Goal: Information Seeking & Learning: Learn about a topic

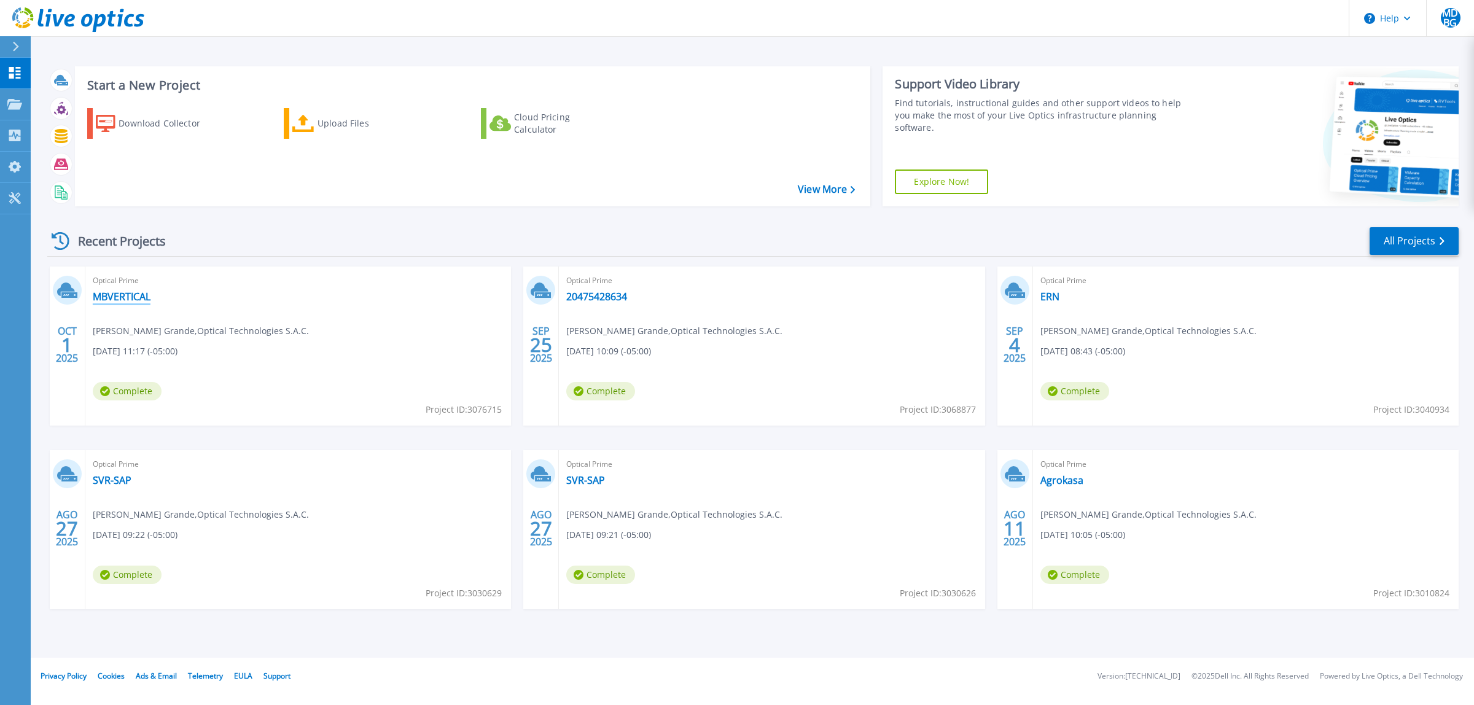
click at [137, 295] on link "MBVERTICAL" at bounding box center [122, 297] width 58 height 12
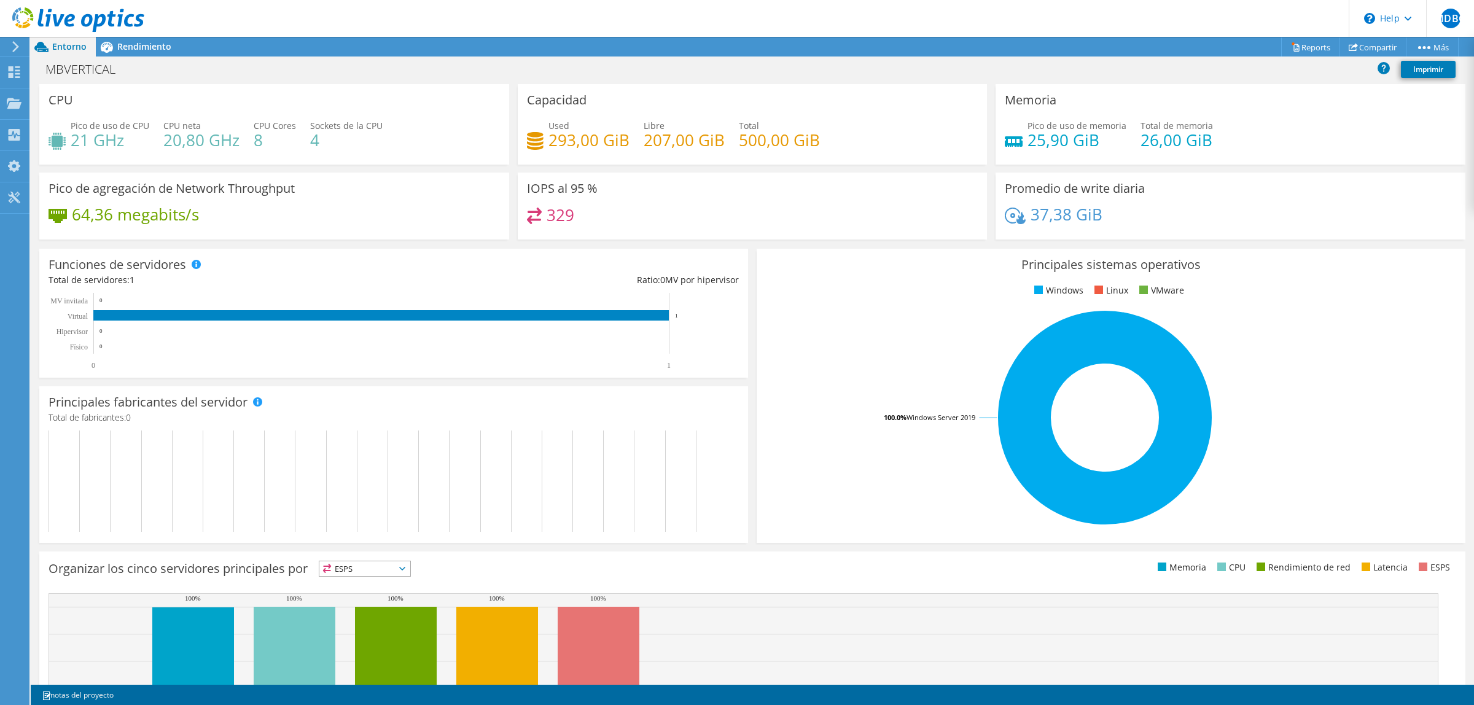
click at [126, 38] on div at bounding box center [72, 20] width 144 height 41
click at [146, 44] on span "Rendimiento" at bounding box center [144, 47] width 54 height 12
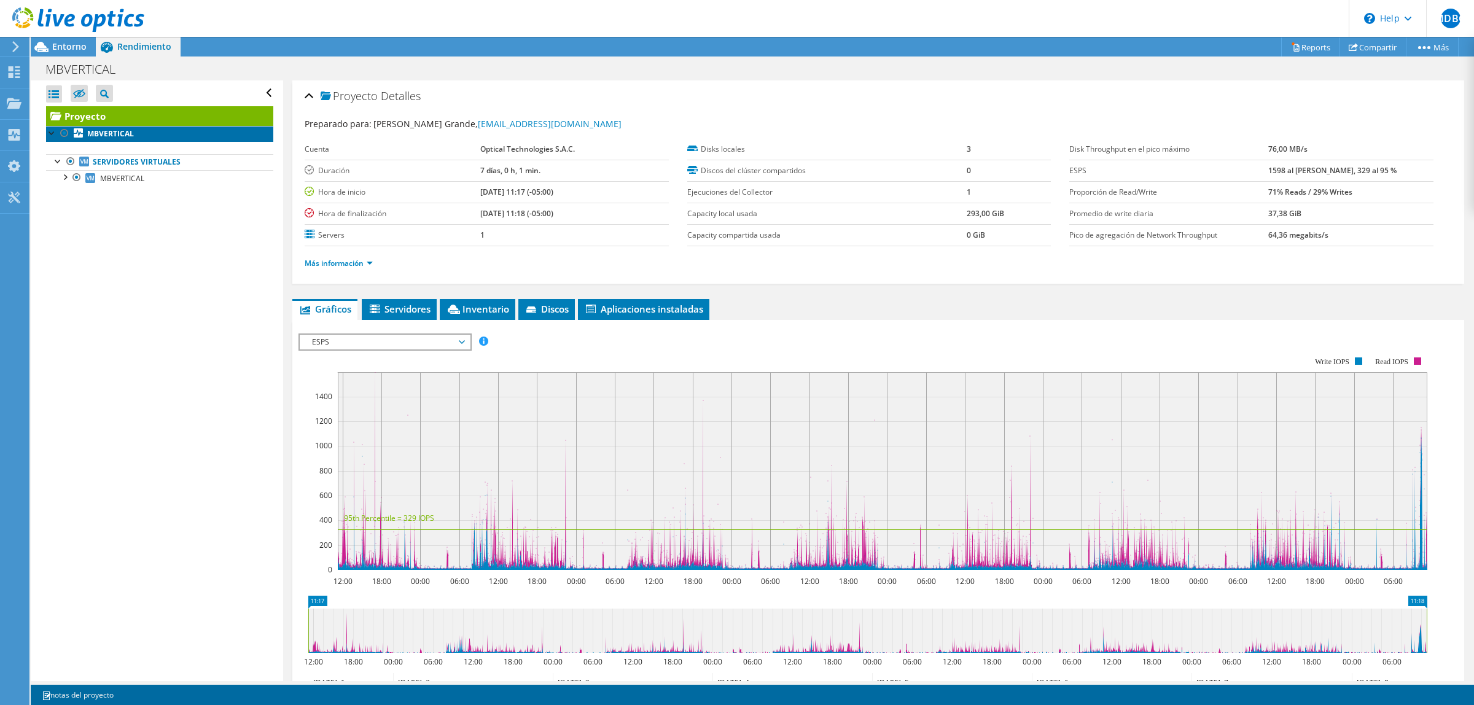
click at [124, 135] on b "MBVERTICAL" at bounding box center [110, 133] width 47 height 10
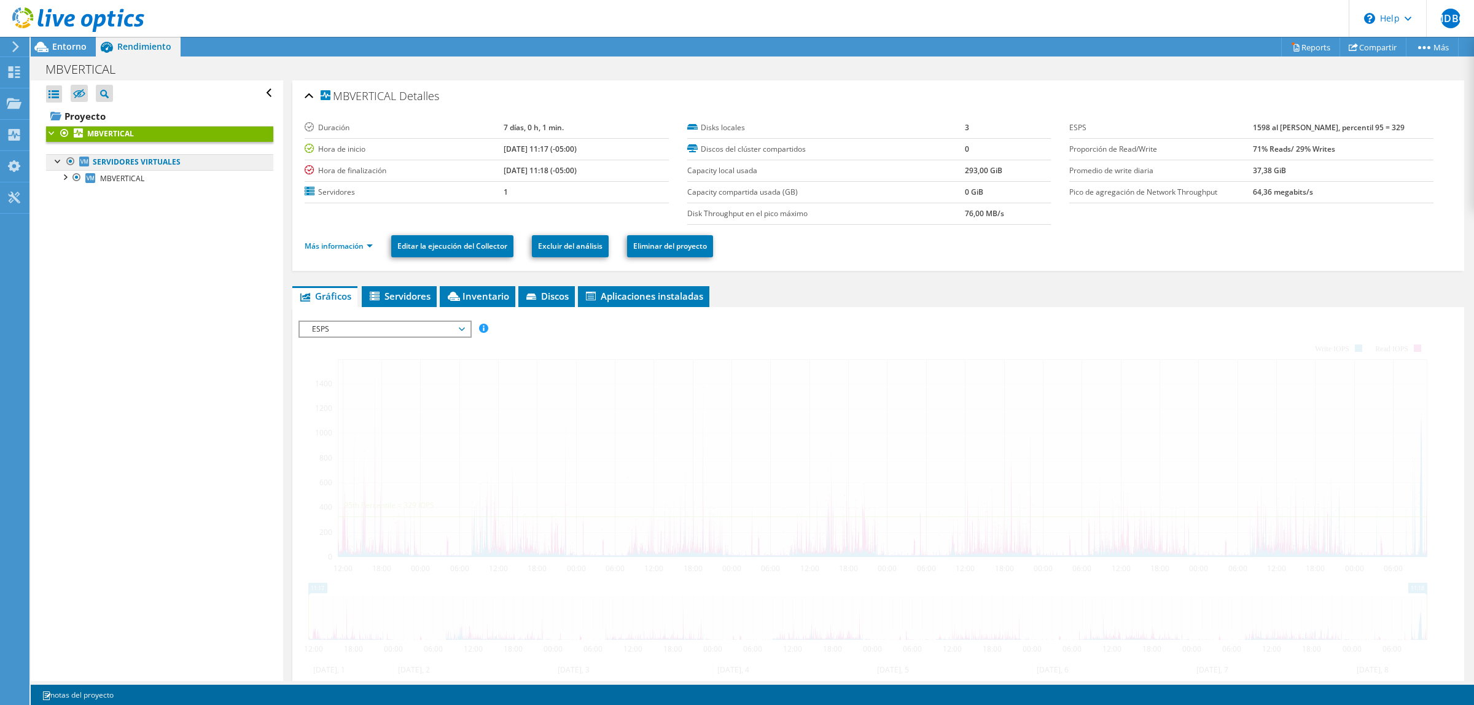
click at [123, 163] on link "Servidores virtuales" at bounding box center [159, 162] width 227 height 16
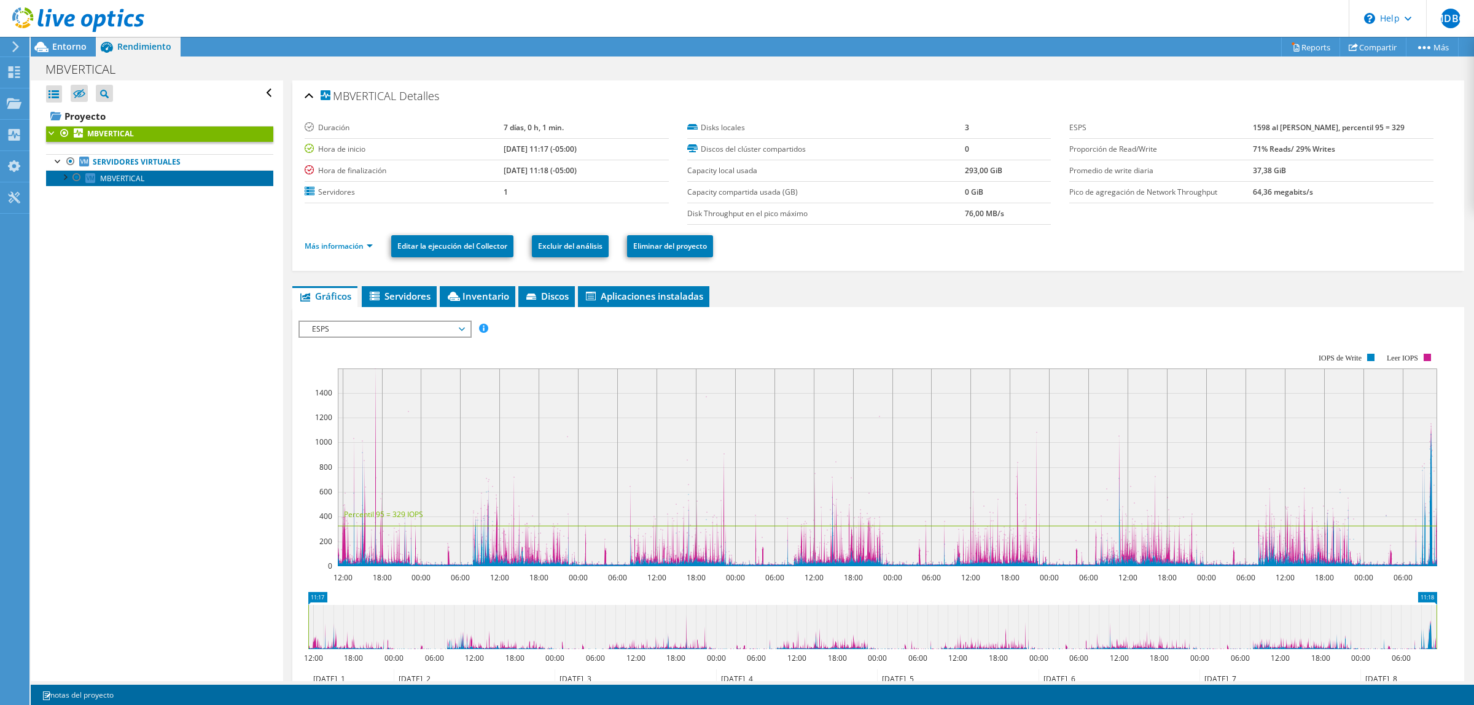
click at [130, 175] on span "MBVERTICAL" at bounding box center [122, 178] width 44 height 10
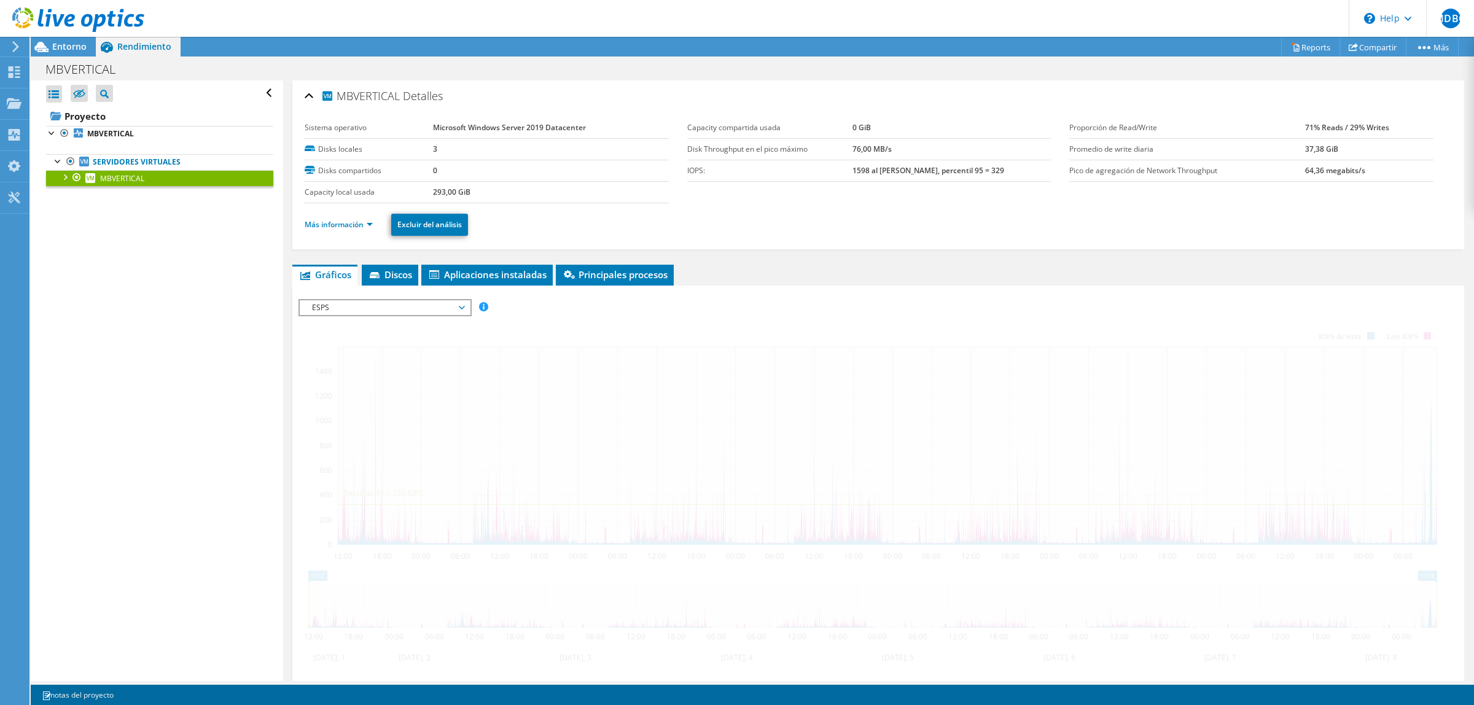
click at [354, 304] on span "ESPS" at bounding box center [385, 307] width 158 height 15
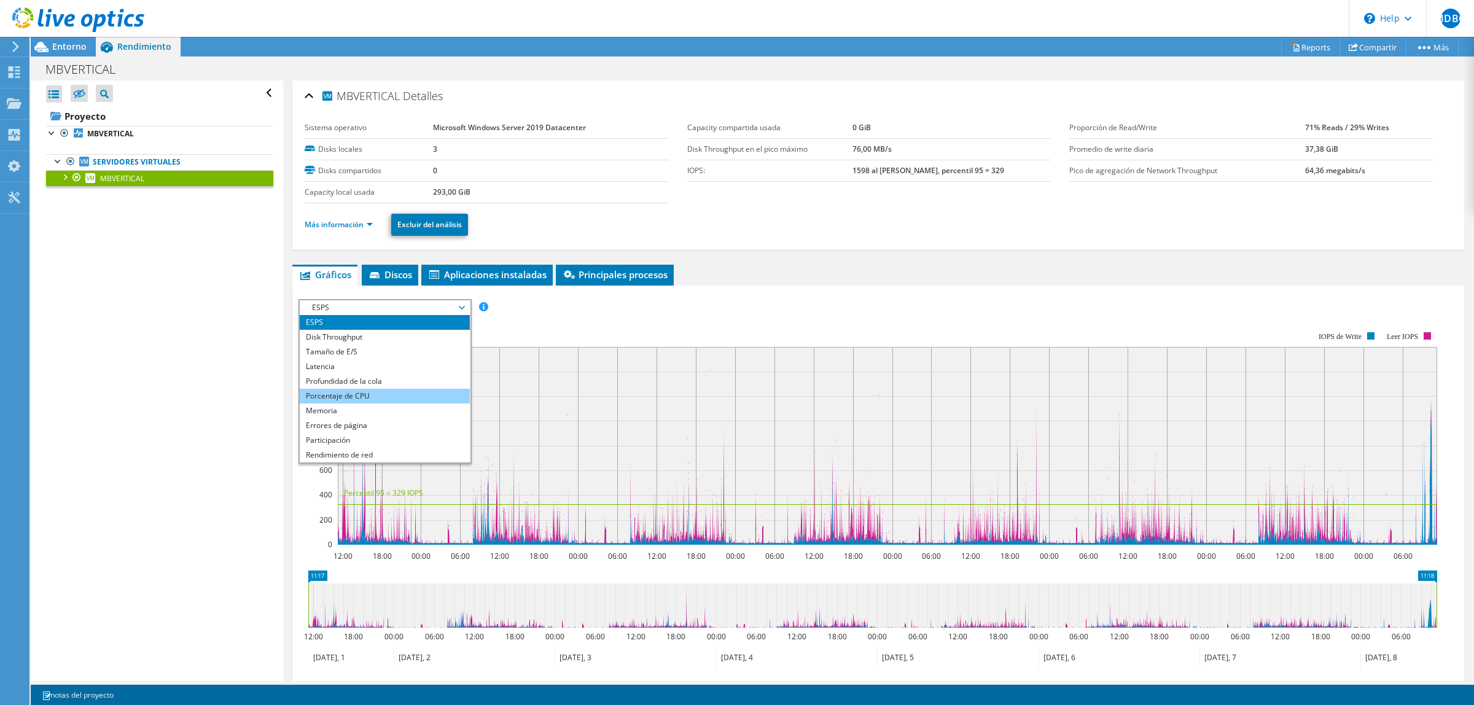
click at [388, 400] on li "Porcentaje de CPU" at bounding box center [385, 396] width 170 height 15
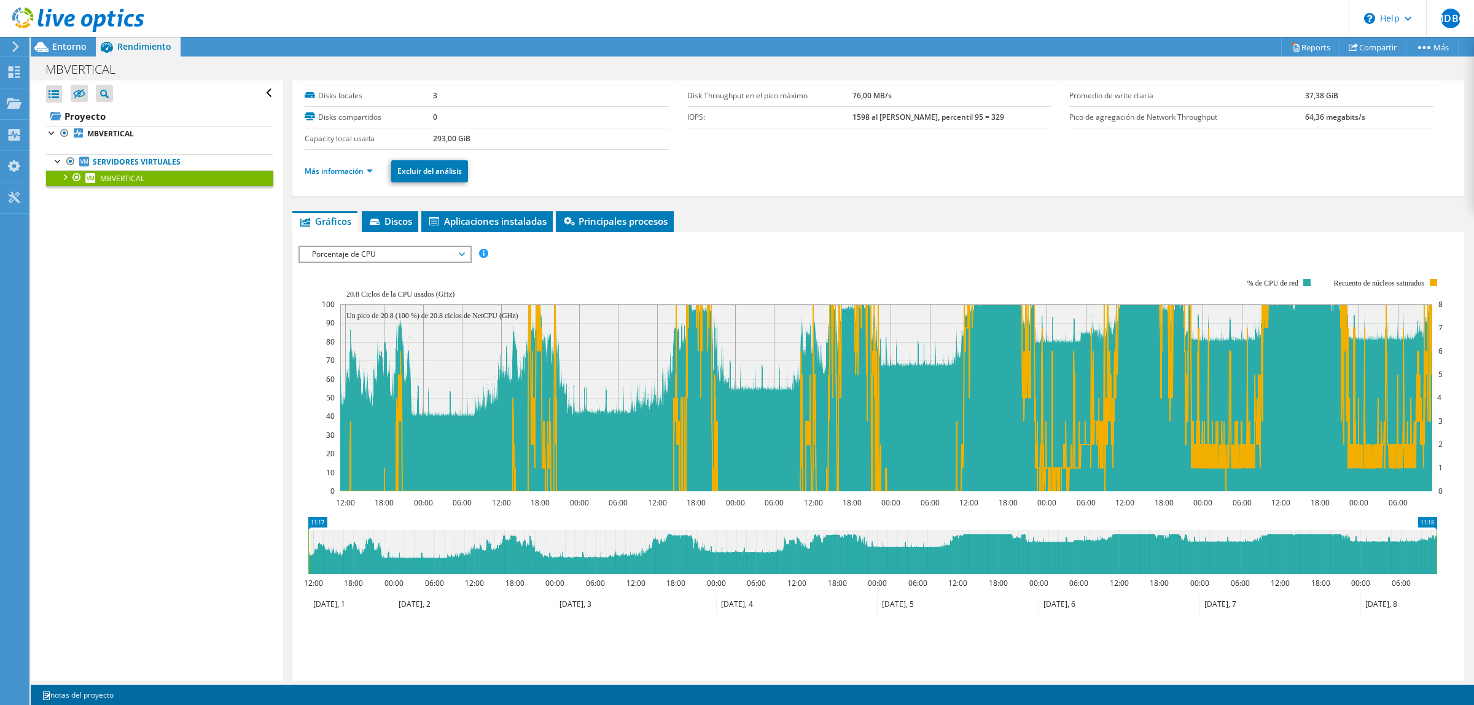
scroll to position [130, 0]
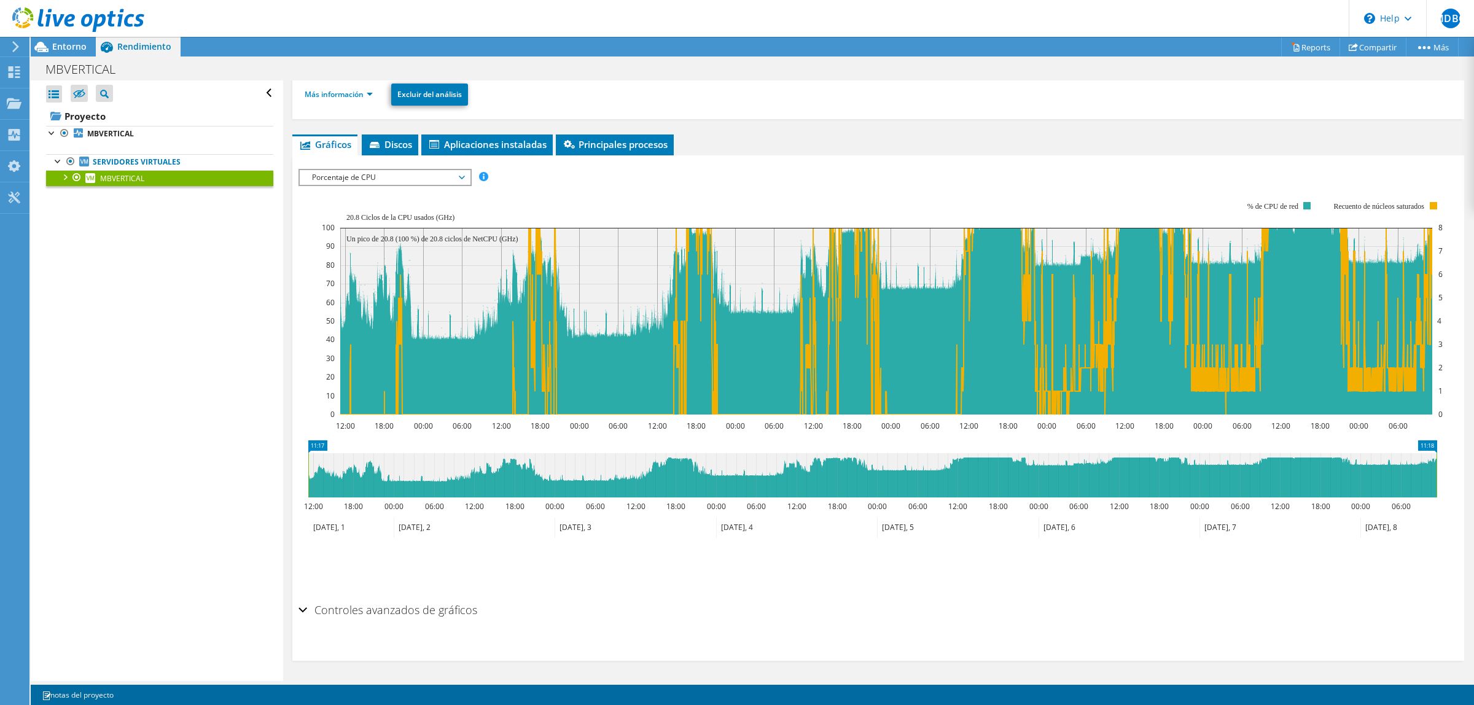
click at [456, 172] on span "Porcentaje de CPU" at bounding box center [385, 177] width 158 height 15
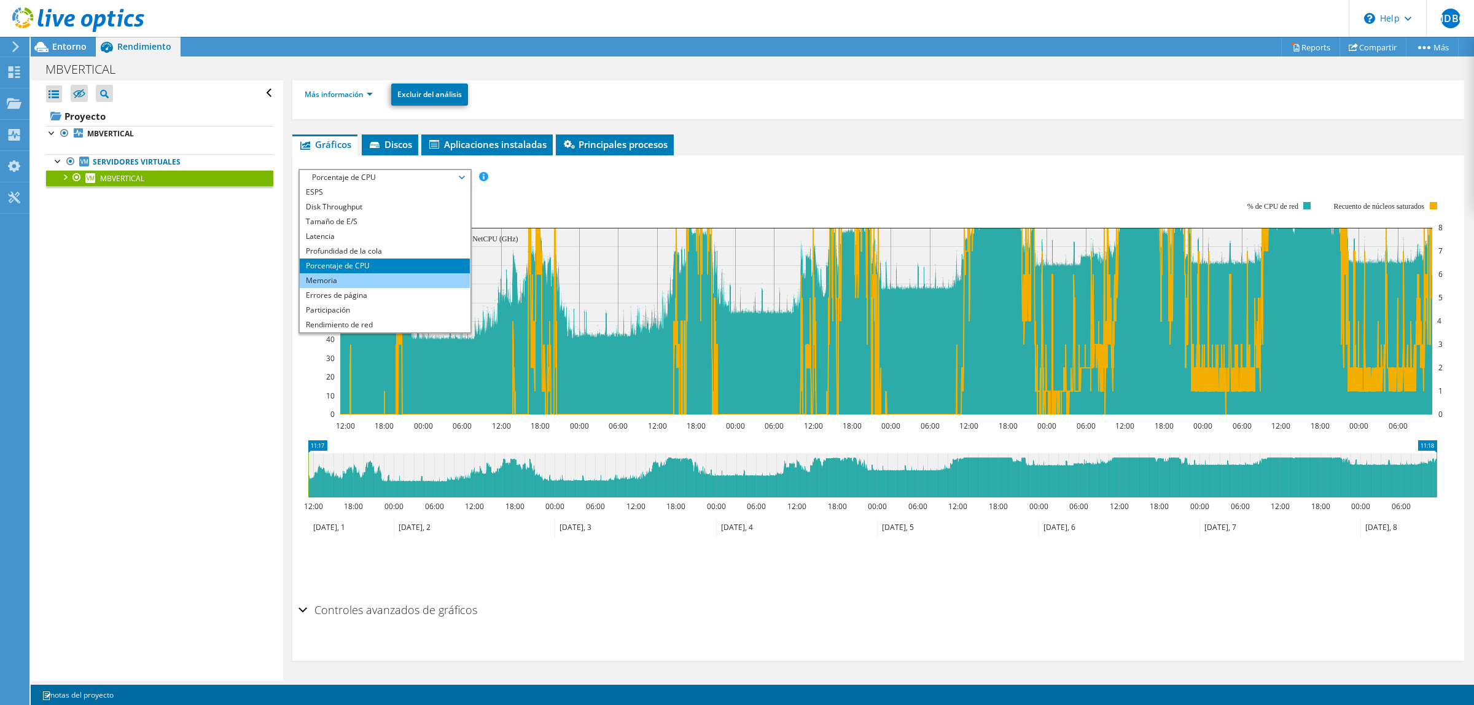
click at [384, 273] on li "Memoria" at bounding box center [385, 280] width 170 height 15
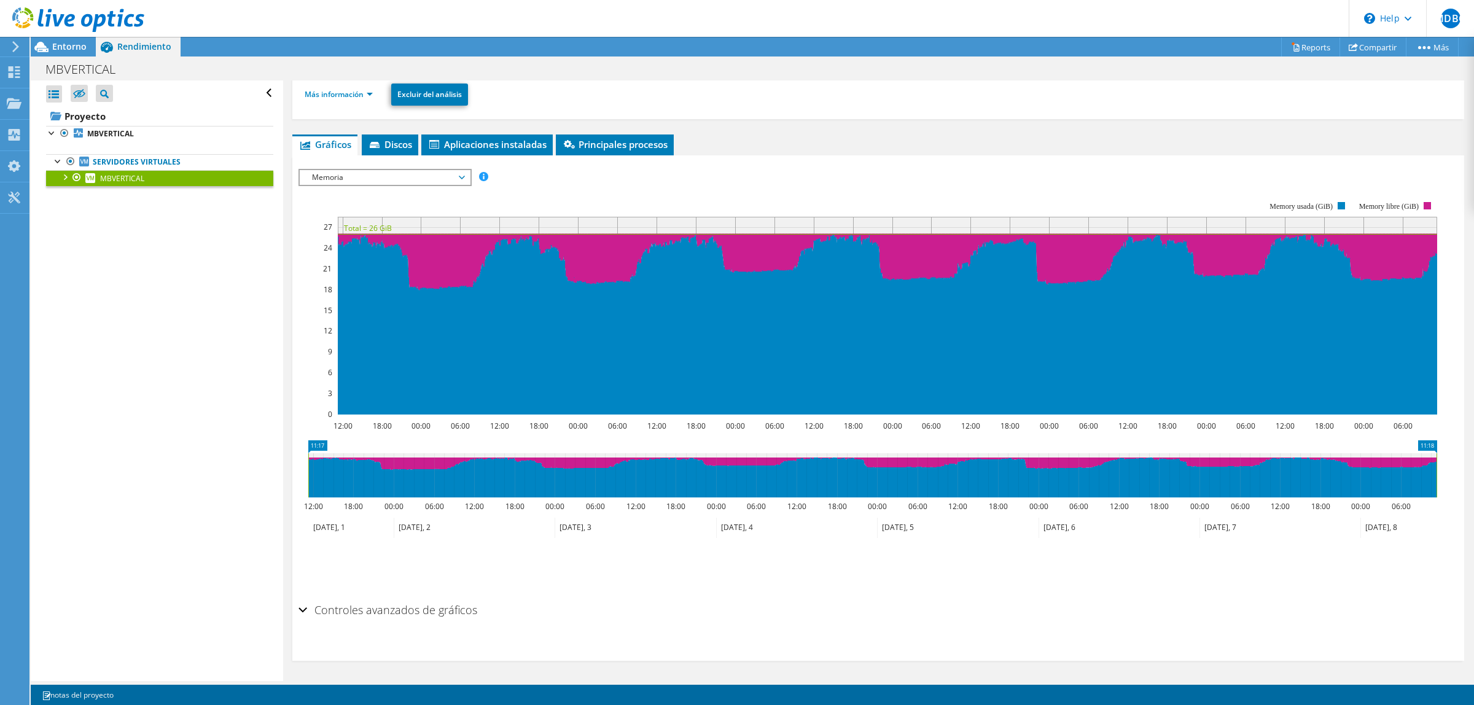
click at [453, 182] on span "Memoria" at bounding box center [385, 177] width 158 height 15
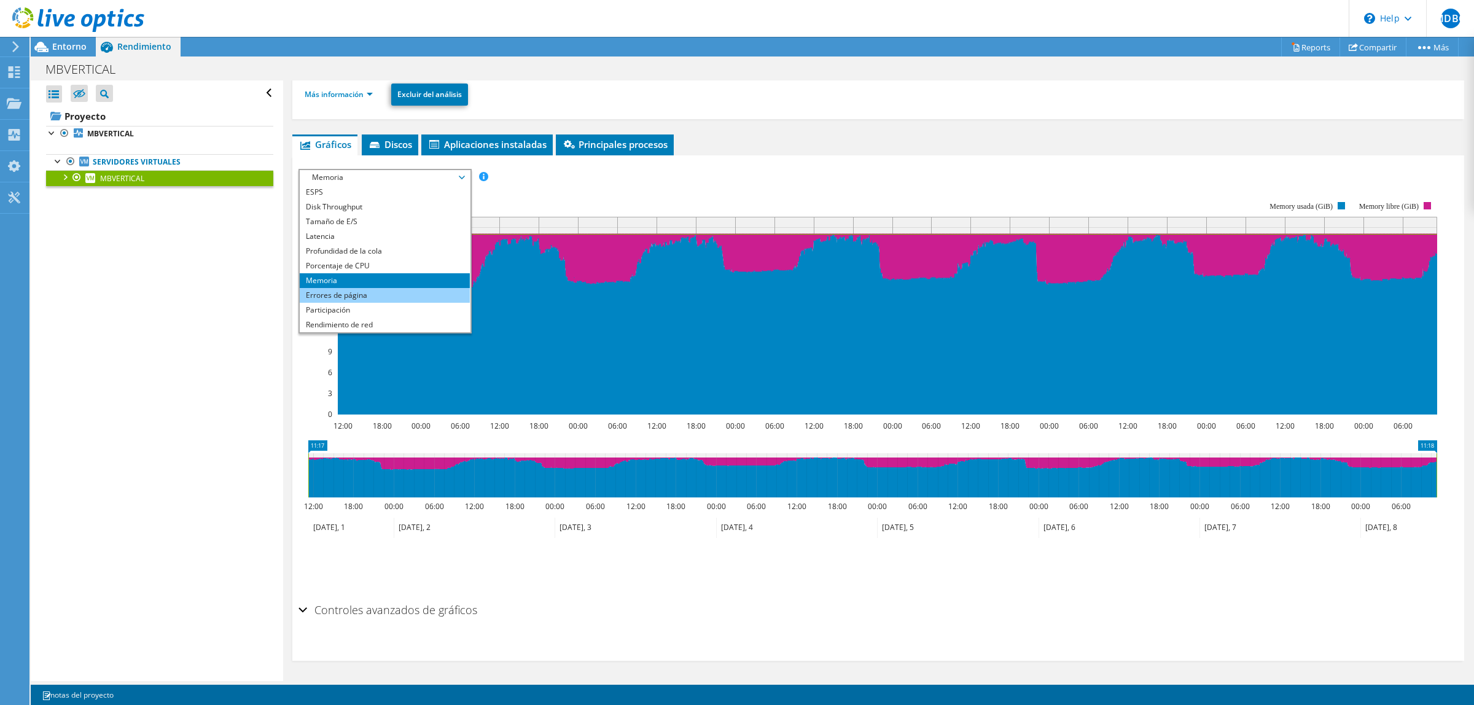
scroll to position [44, 0]
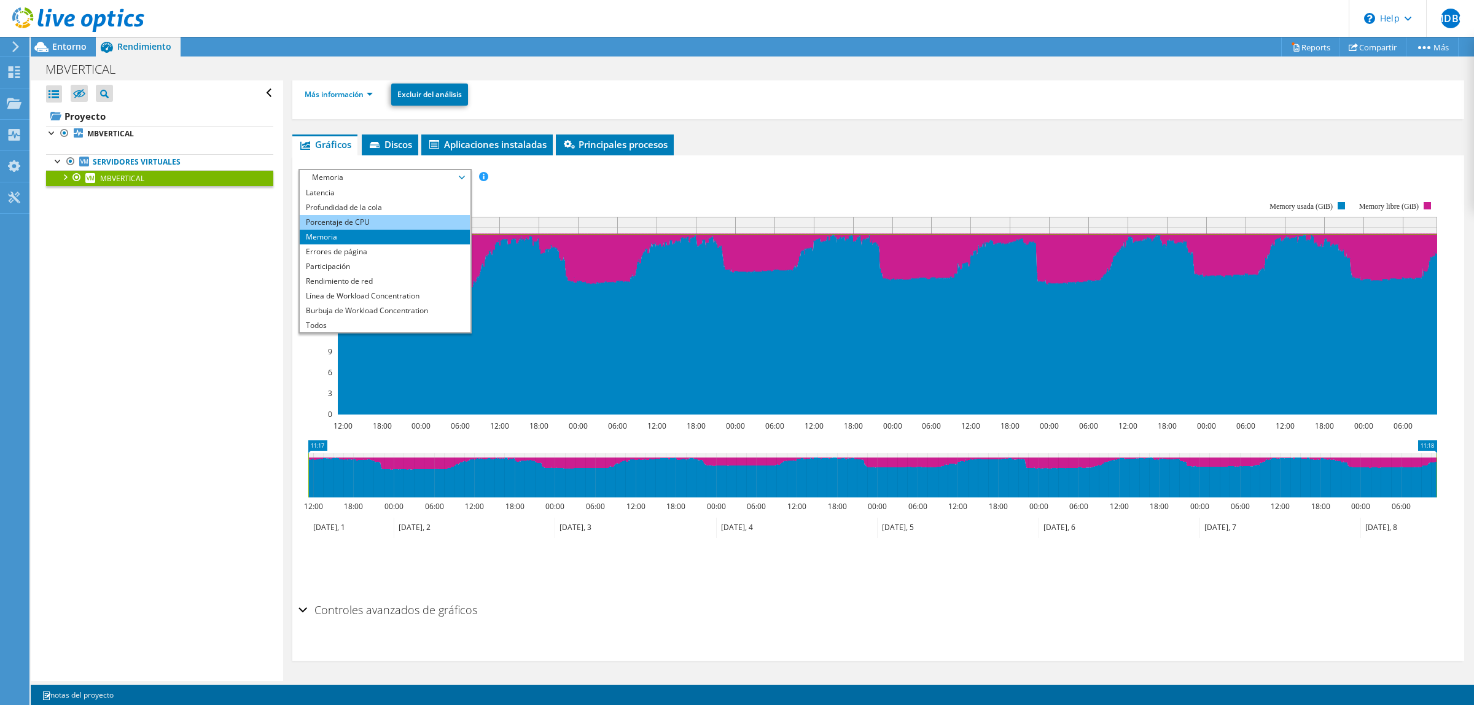
click at [378, 221] on li "Porcentaje de CPU" at bounding box center [385, 222] width 170 height 15
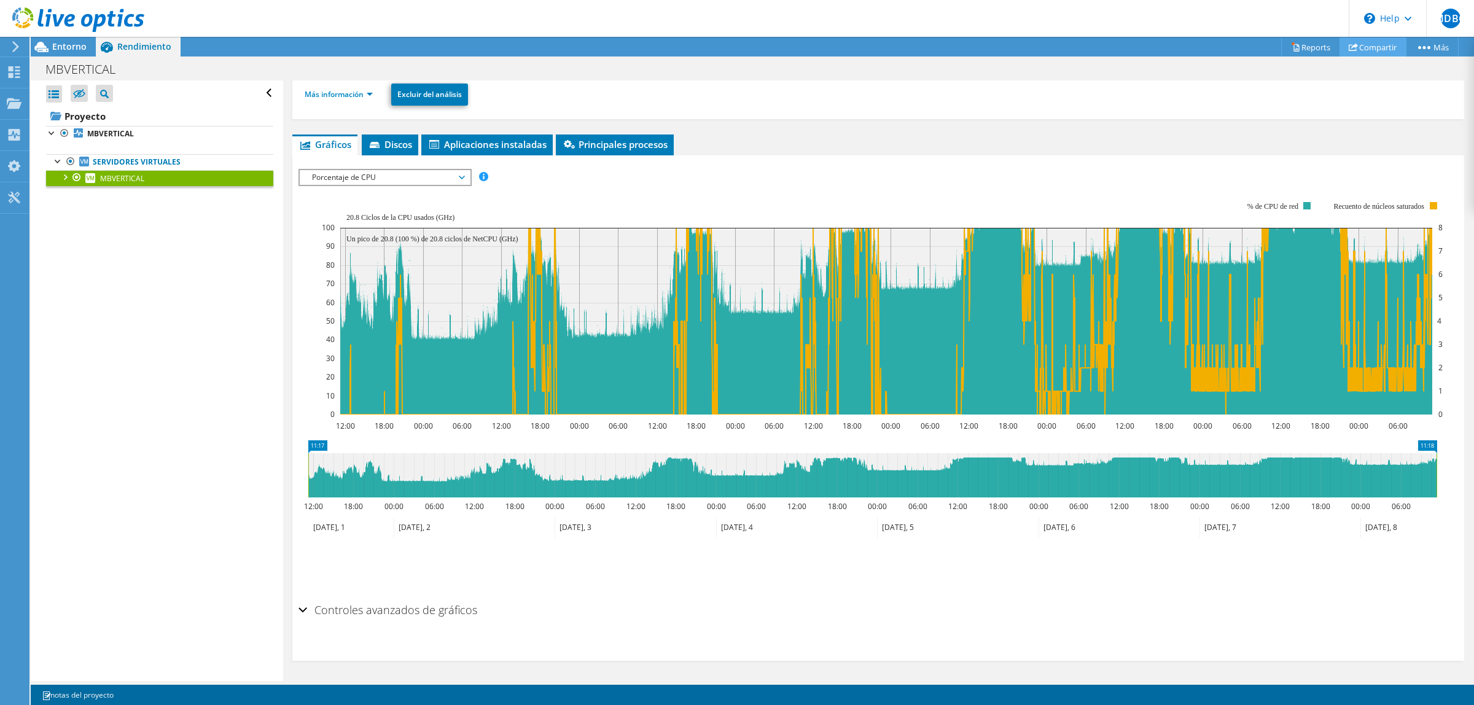
click at [1349, 44] on icon at bounding box center [1353, 46] width 9 height 9
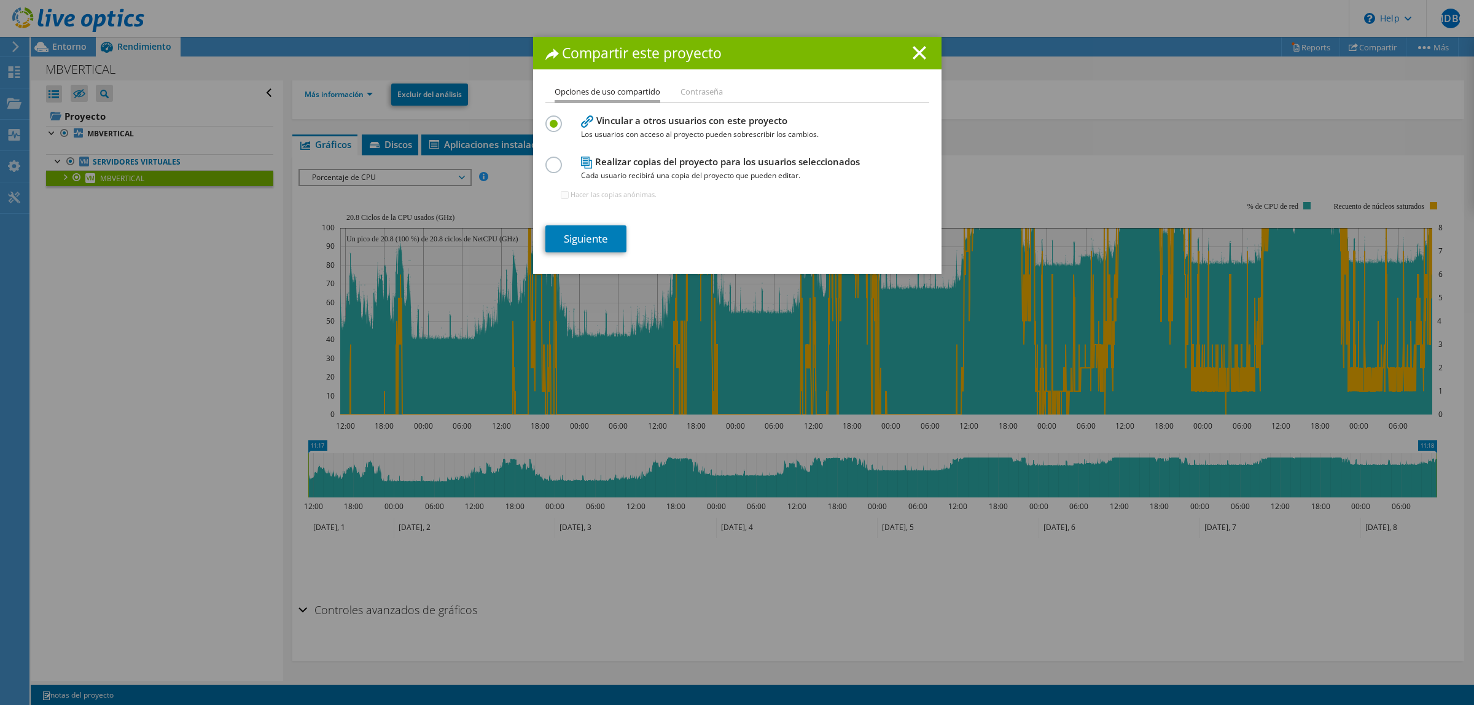
click at [710, 93] on li "Contraseña" at bounding box center [702, 92] width 42 height 15
click at [599, 99] on li "Opciones de uso compartido" at bounding box center [608, 94] width 106 height 18
click at [913, 51] on icon at bounding box center [920, 53] width 14 height 14
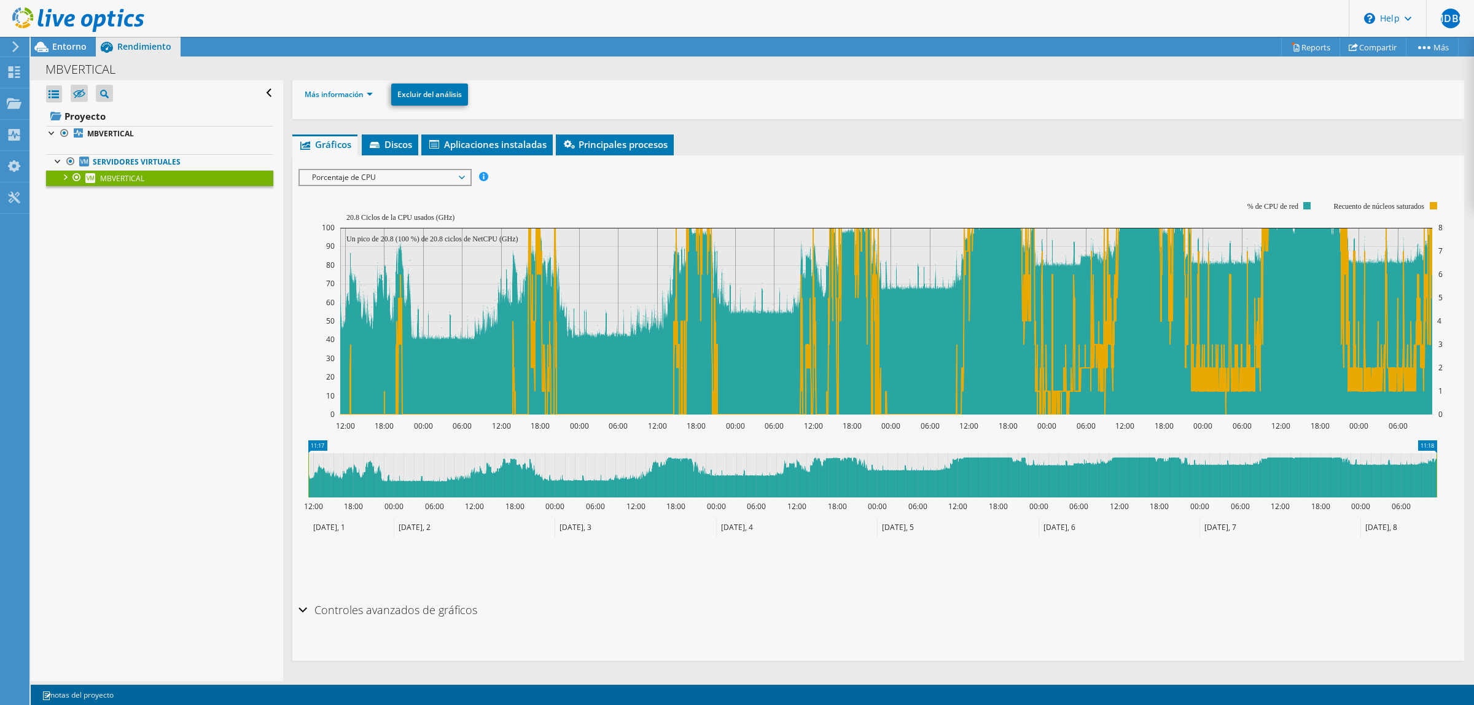
click at [1289, 42] on div at bounding box center [737, 352] width 1474 height 705
click at [1291, 42] on icon at bounding box center [1295, 46] width 9 height 9
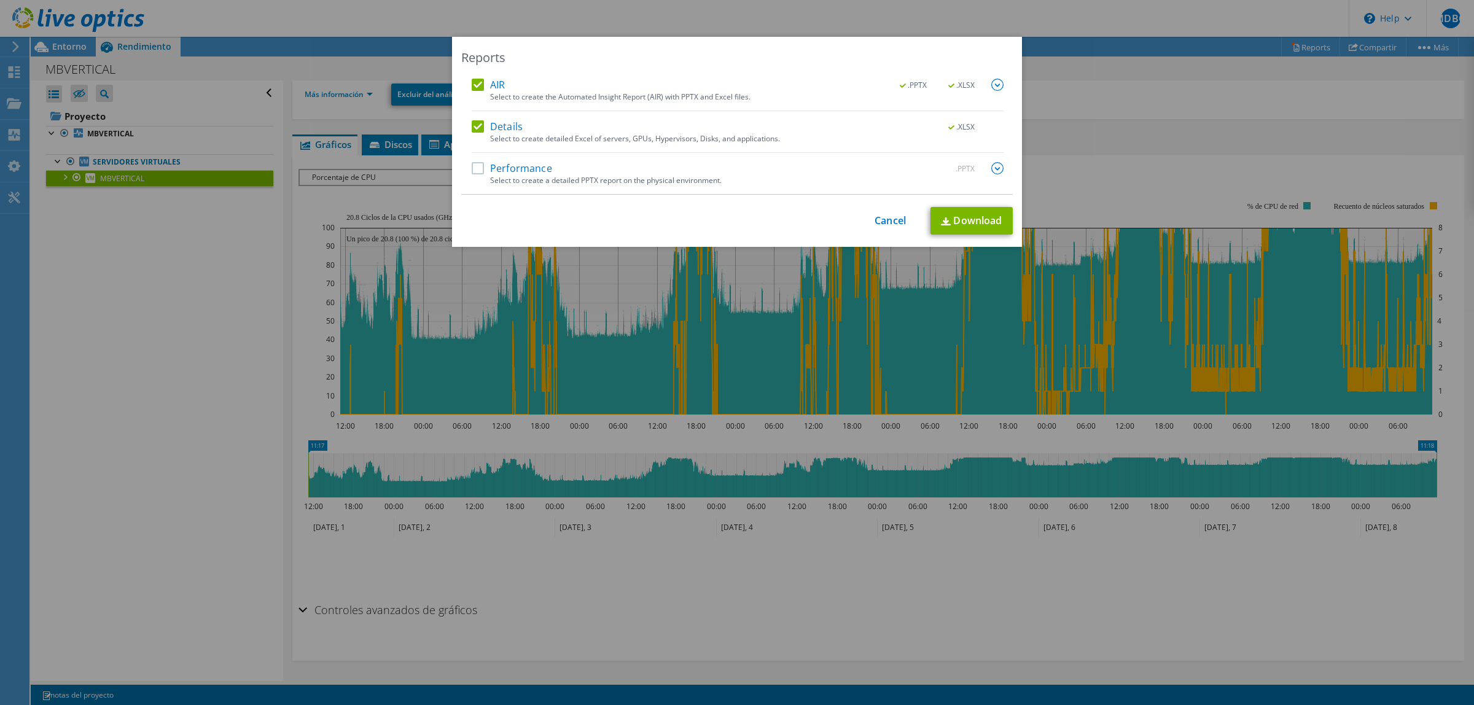
click at [476, 166] on label "Performance" at bounding box center [512, 168] width 80 height 12
click at [0, 0] on input "Performance" at bounding box center [0, 0] width 0 height 0
click at [951, 209] on link "Download" at bounding box center [972, 221] width 82 height 28
click at [883, 225] on link "Cancel" at bounding box center [890, 221] width 31 height 12
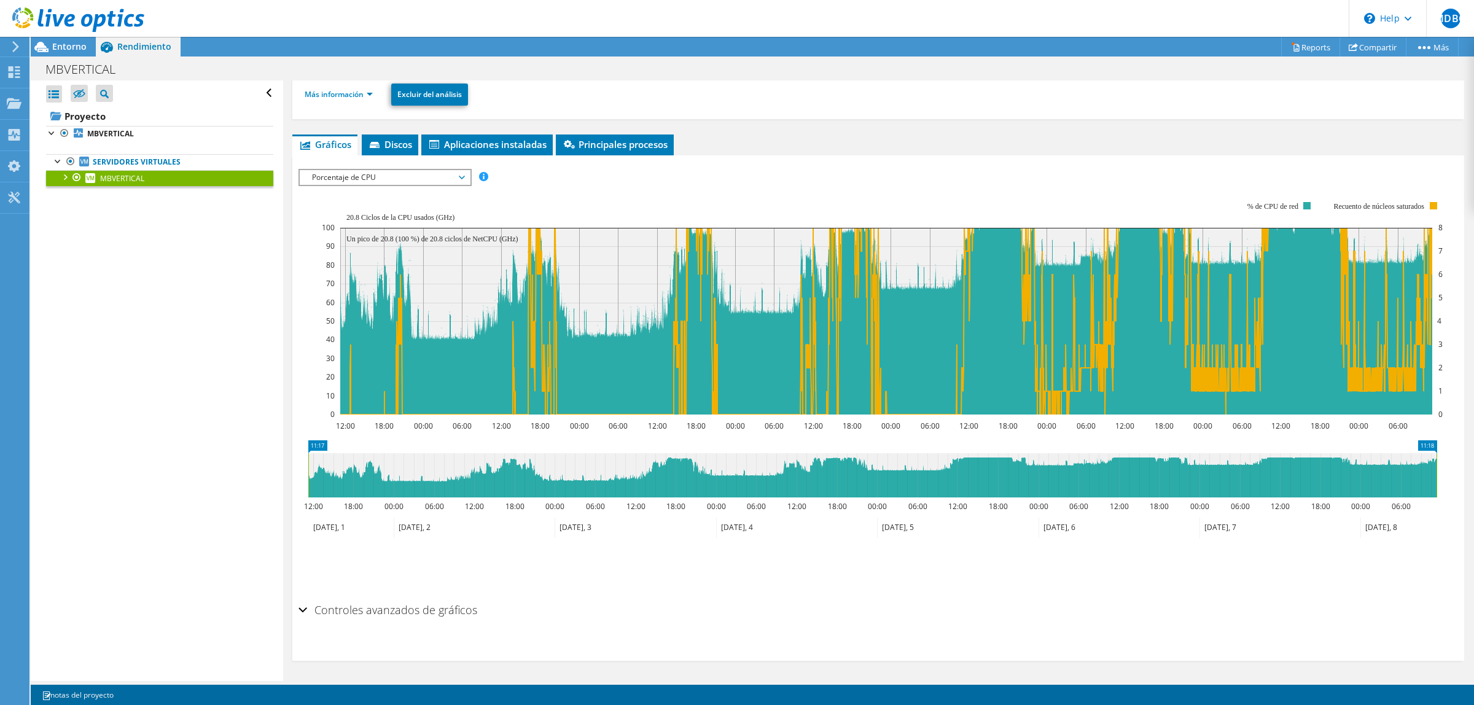
click at [362, 176] on span "Porcentaje de CPU" at bounding box center [385, 177] width 158 height 15
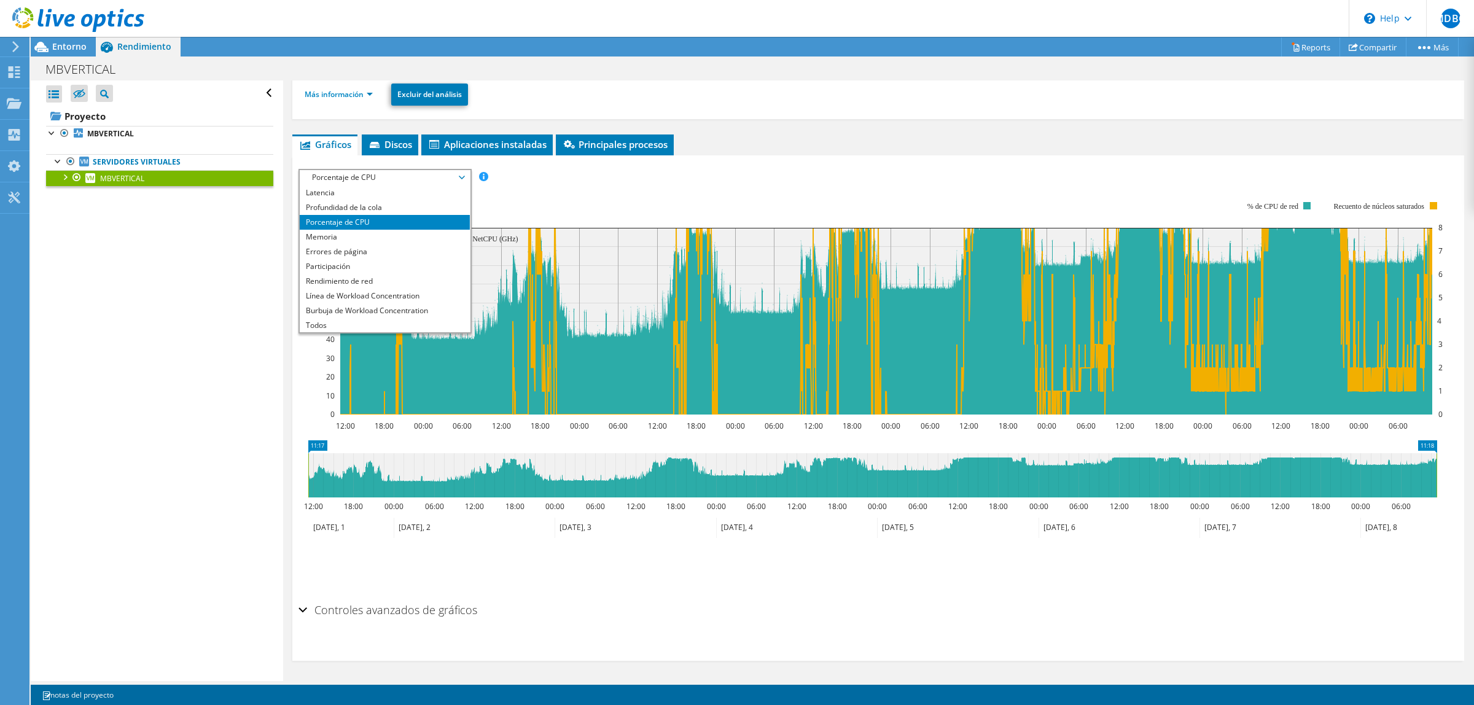
click at [372, 220] on li "Porcentaje de CPU" at bounding box center [385, 222] width 170 height 15
click at [348, 219] on li "Porcentaje de CPU" at bounding box center [385, 222] width 170 height 15
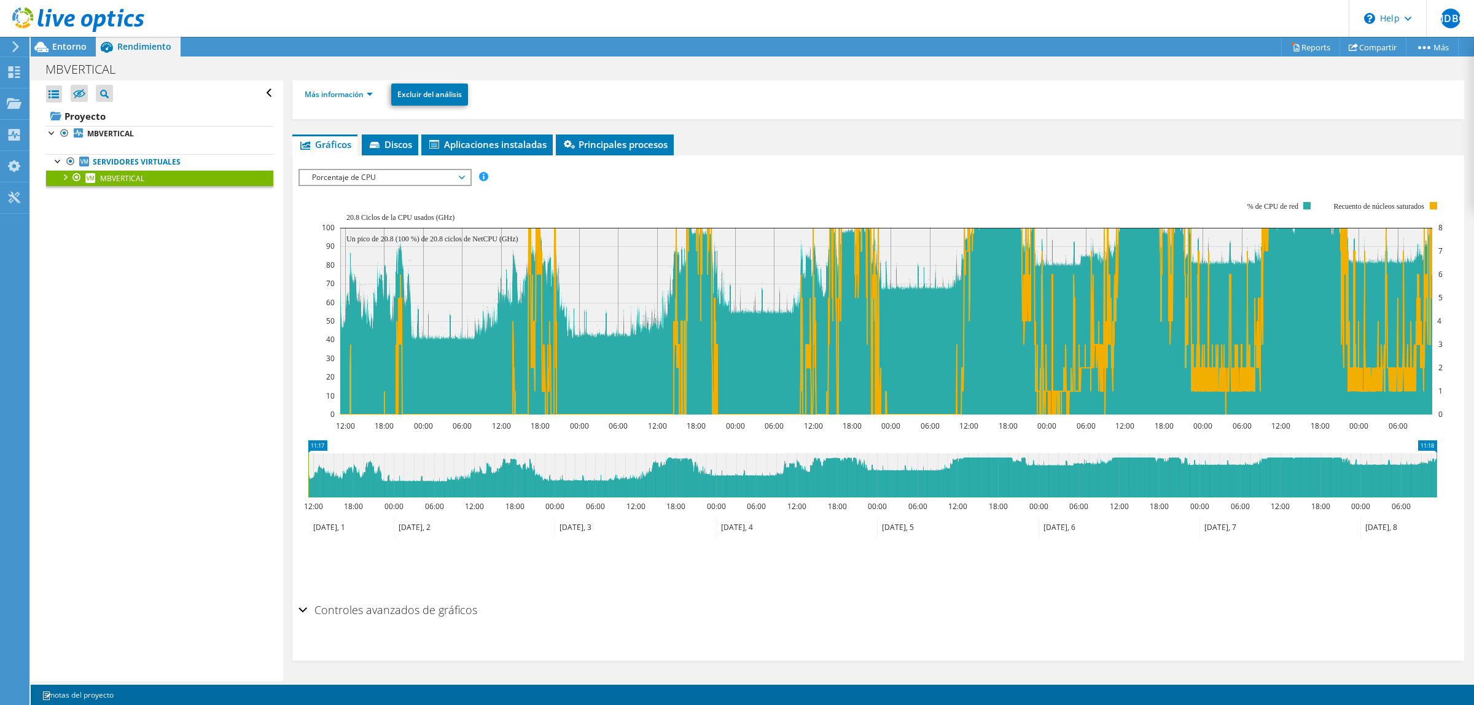
click at [641, 200] on rect at bounding box center [883, 308] width 1122 height 246
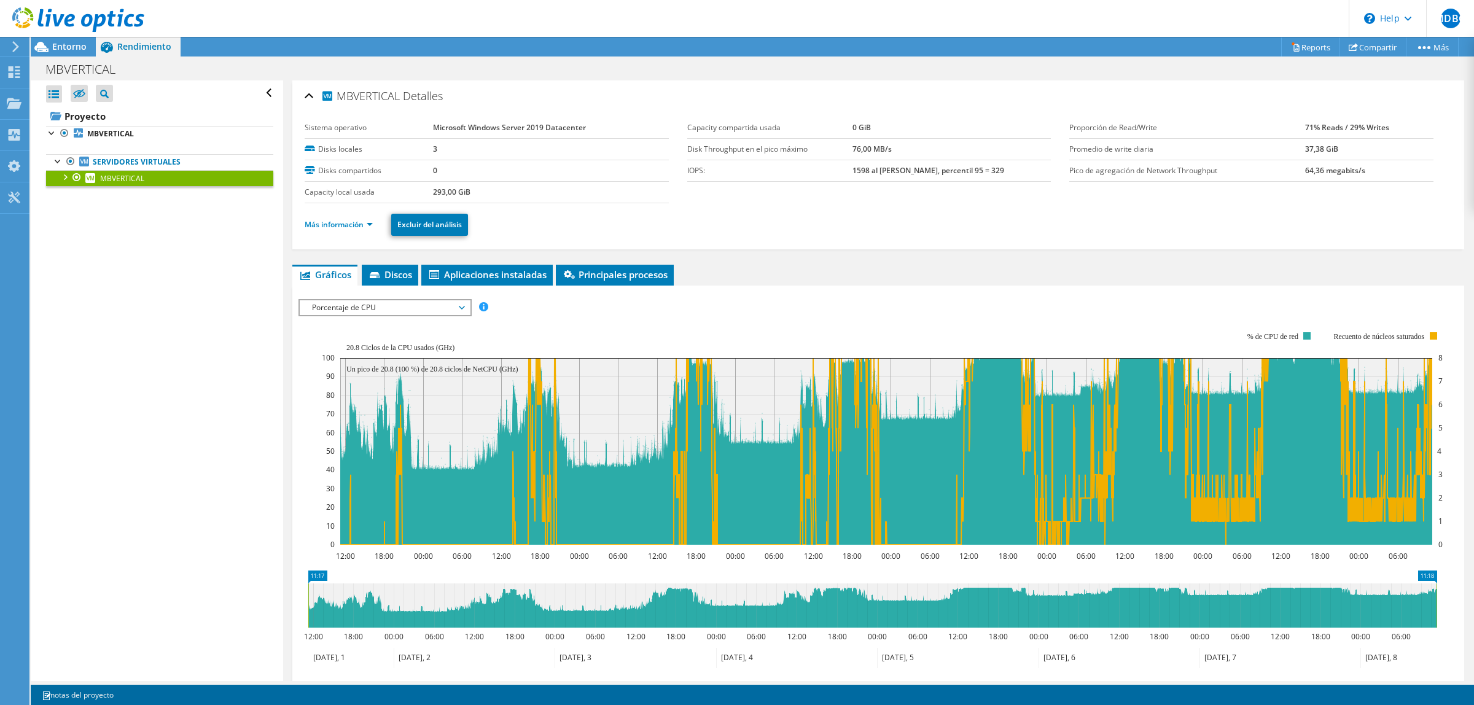
copy h2 "MBVERTICAL"
drag, startPoint x: 404, startPoint y: 98, endPoint x: 340, endPoint y: 101, distance: 64.0
click at [340, 101] on h2 "MBVERTICAL [GEOGRAPHIC_DATA]" at bounding box center [374, 96] width 138 height 25
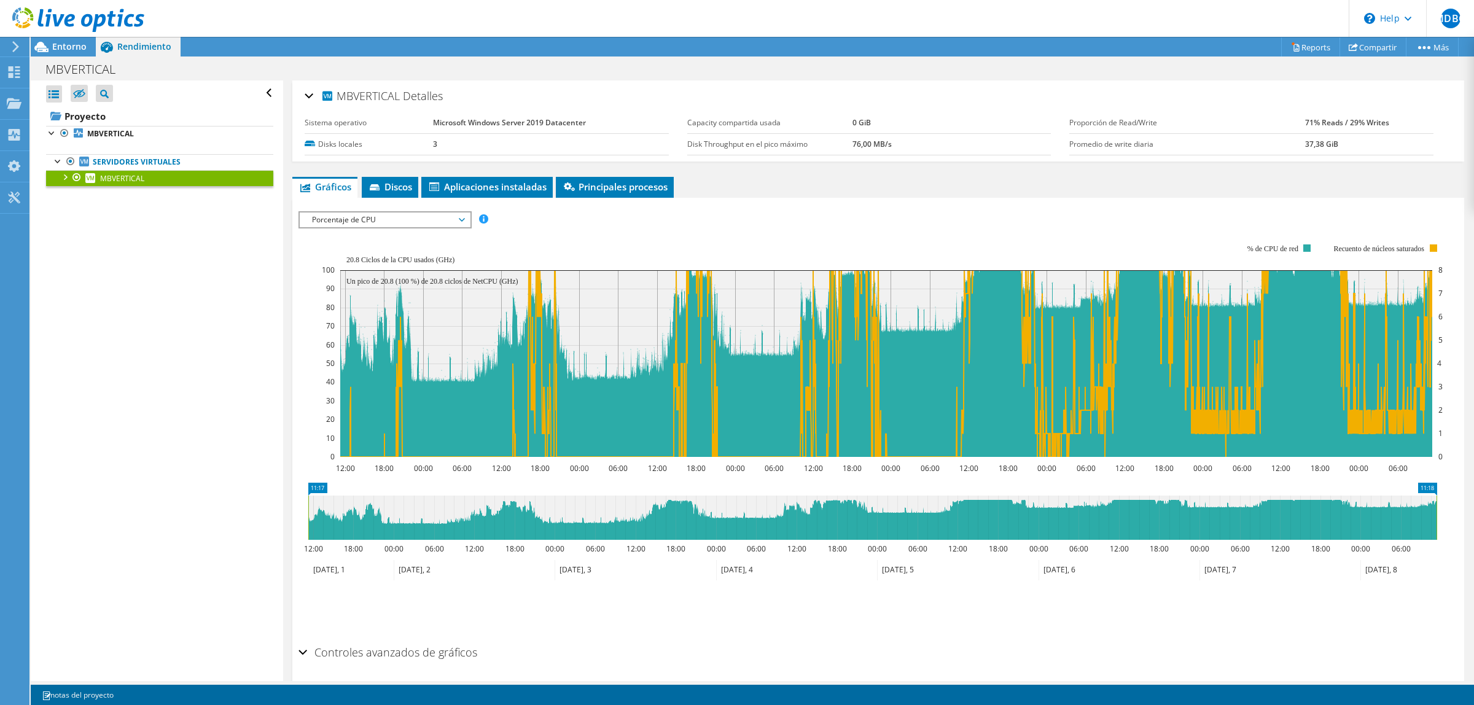
click at [628, 112] on div "Sistema operativo Microsoft Windows Server 2019 Datacenter Disks locales 3 Disk…" at bounding box center [878, 134] width 1147 height 49
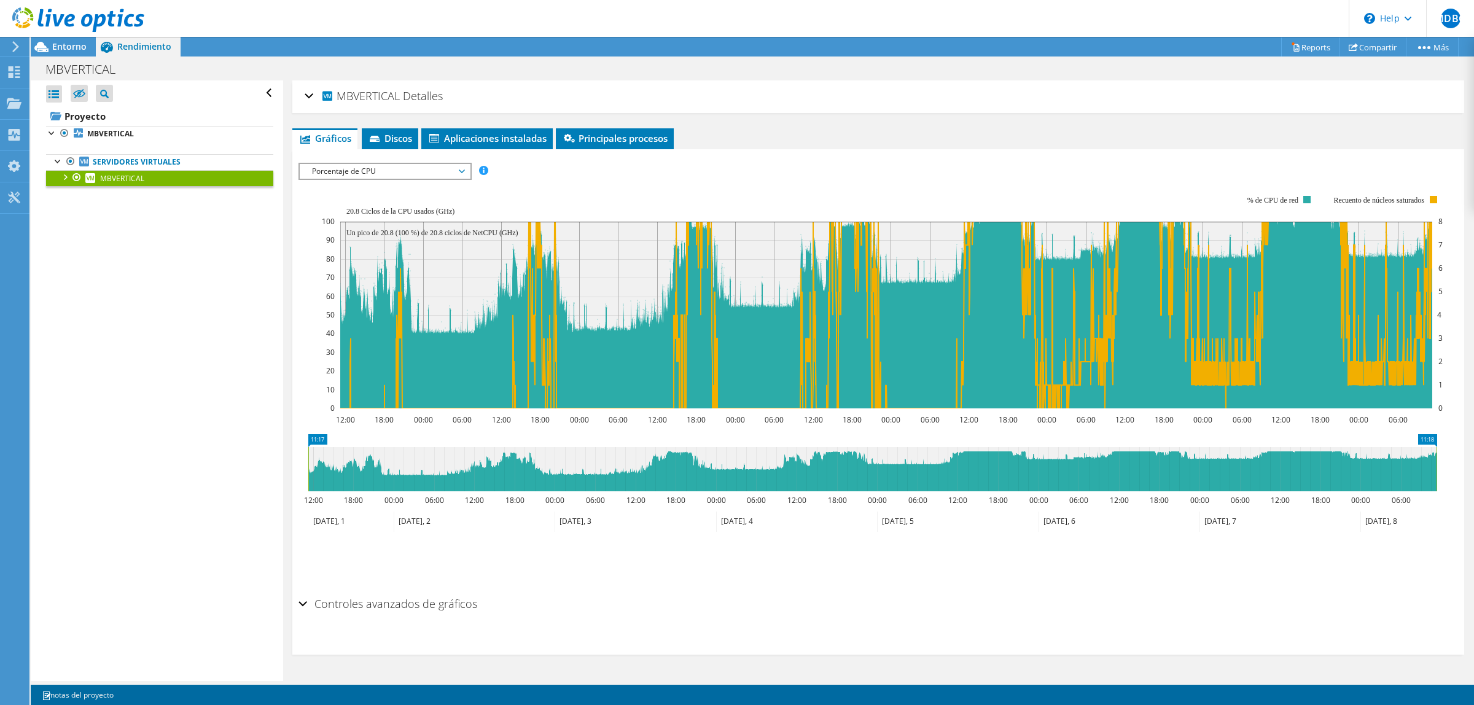
click at [514, 98] on div "MBVERTICAL [GEOGRAPHIC_DATA]" at bounding box center [878, 97] width 1147 height 26
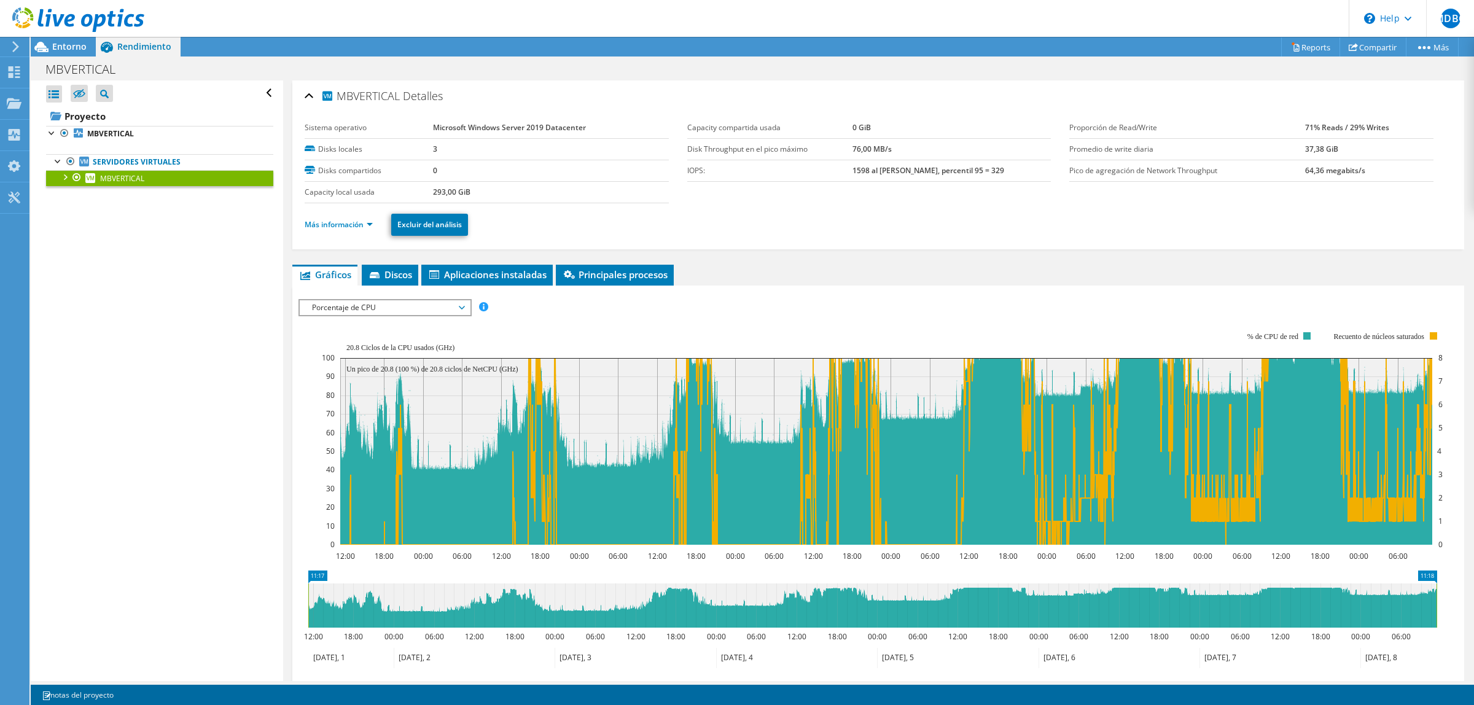
scroll to position [130, 0]
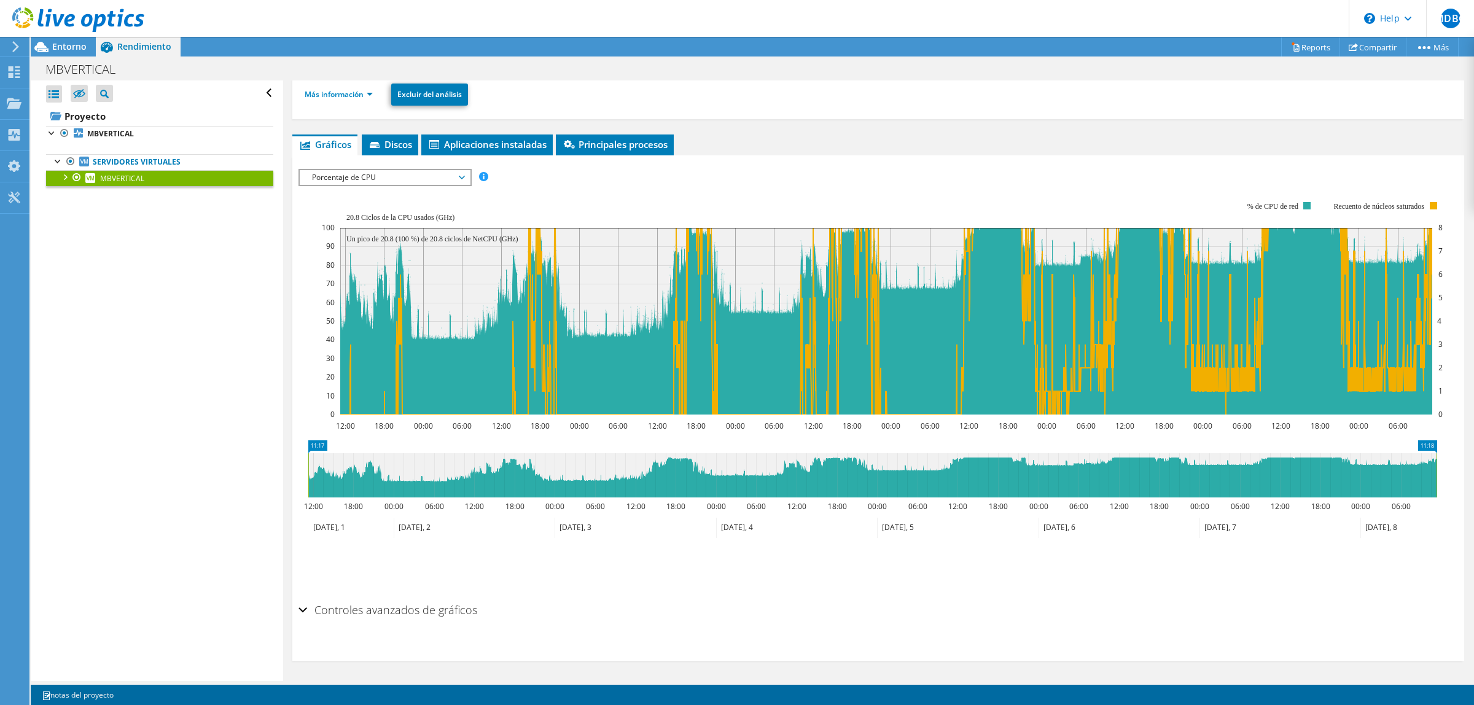
click at [166, 477] on div "Abrir todo Cerrar todo Ocultar nodos excluidos Filtro de árbol del proyecto" at bounding box center [157, 380] width 252 height 601
click at [127, 182] on span "MBVERTICAL" at bounding box center [122, 178] width 44 height 10
click at [204, 361] on div "Abrir todo Cerrar todo Ocultar nodos excluidos Filtro de árbol del proyecto" at bounding box center [157, 380] width 252 height 601
click at [424, 164] on div "ESPS Disk Throughput Tamaño de E/S Latencia Profundidad de la cola Porcentaje d…" at bounding box center [879, 380] width 1160 height 435
click at [429, 173] on span "Porcentaje de CPU" at bounding box center [385, 177] width 158 height 15
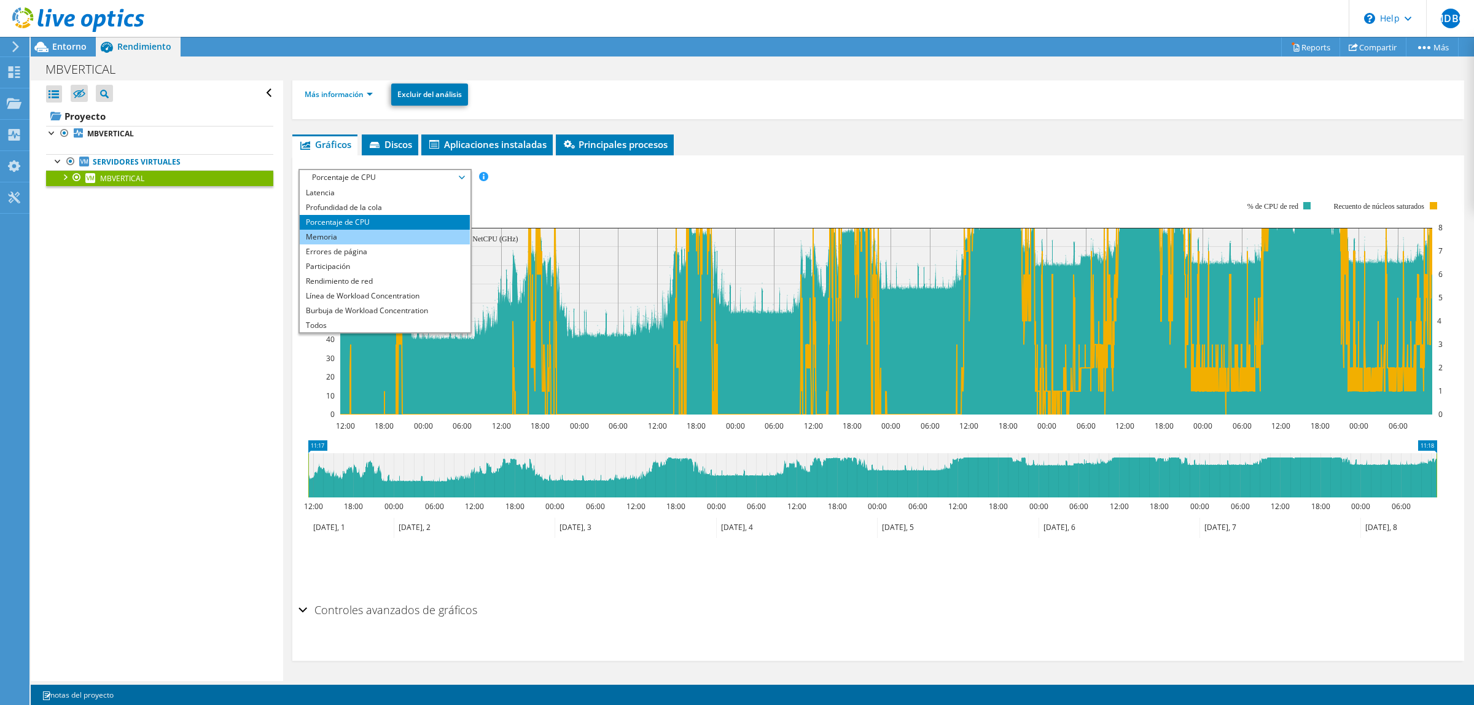
click at [406, 238] on li "Memoria" at bounding box center [385, 237] width 170 height 15
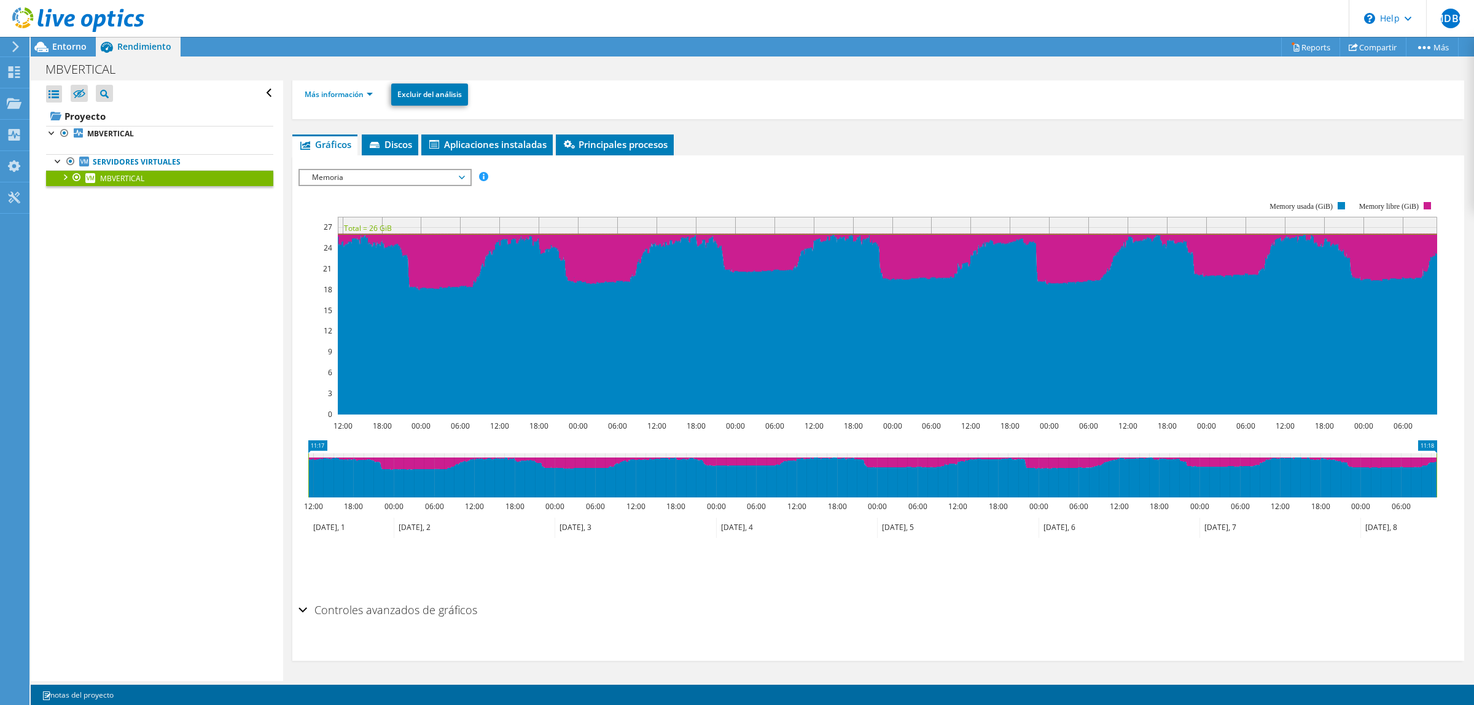
click at [385, 173] on span "Memoria" at bounding box center [385, 177] width 158 height 15
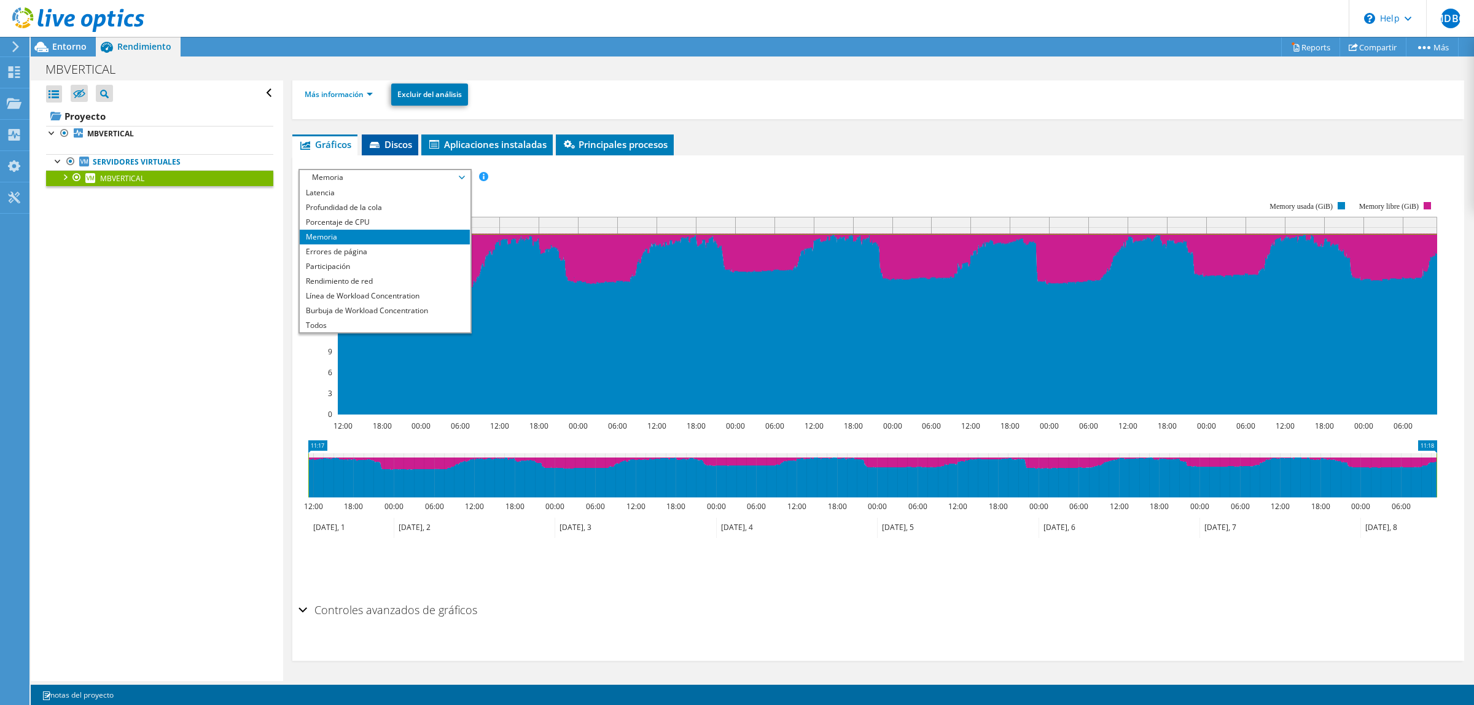
click at [394, 147] on span "Discos" at bounding box center [390, 144] width 44 height 12
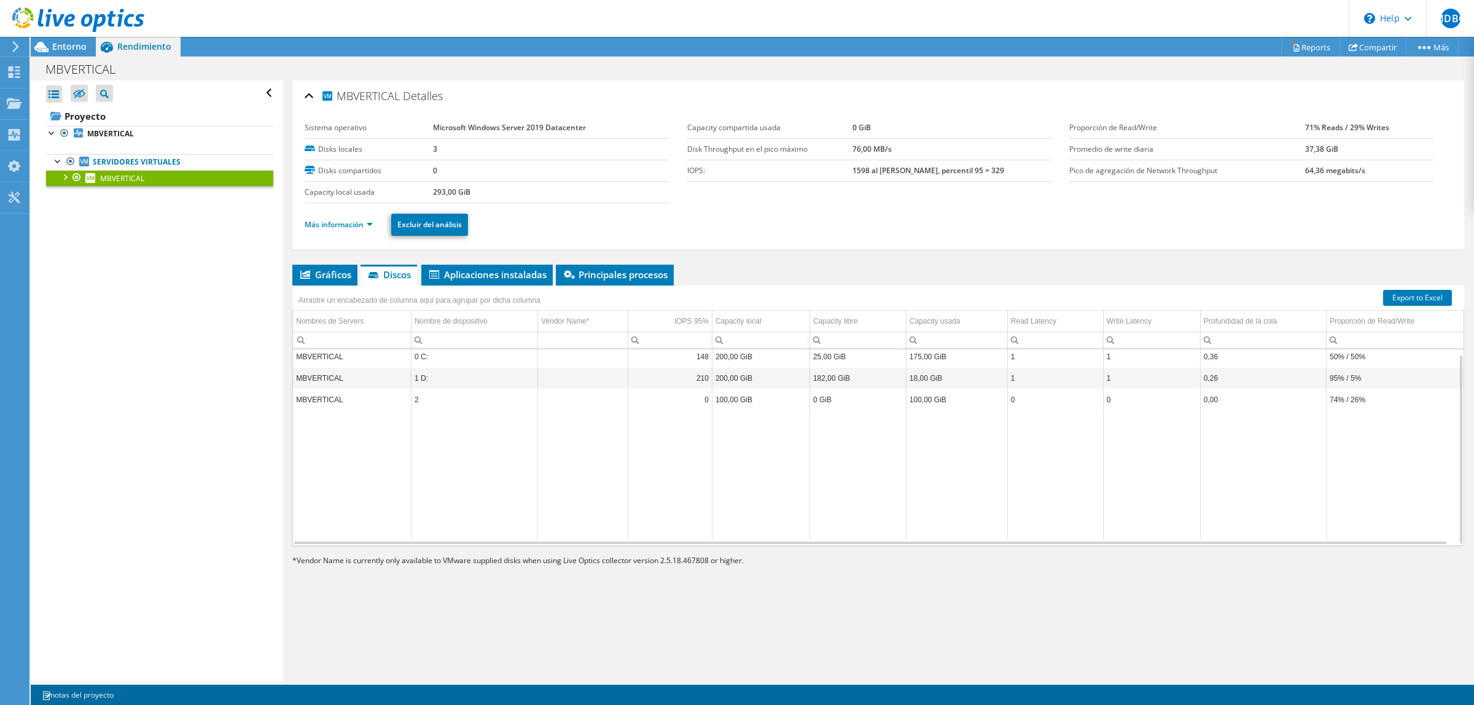
scroll to position [0, 0]
click at [491, 269] on span "Aplicaciones instaladas" at bounding box center [486, 274] width 119 height 12
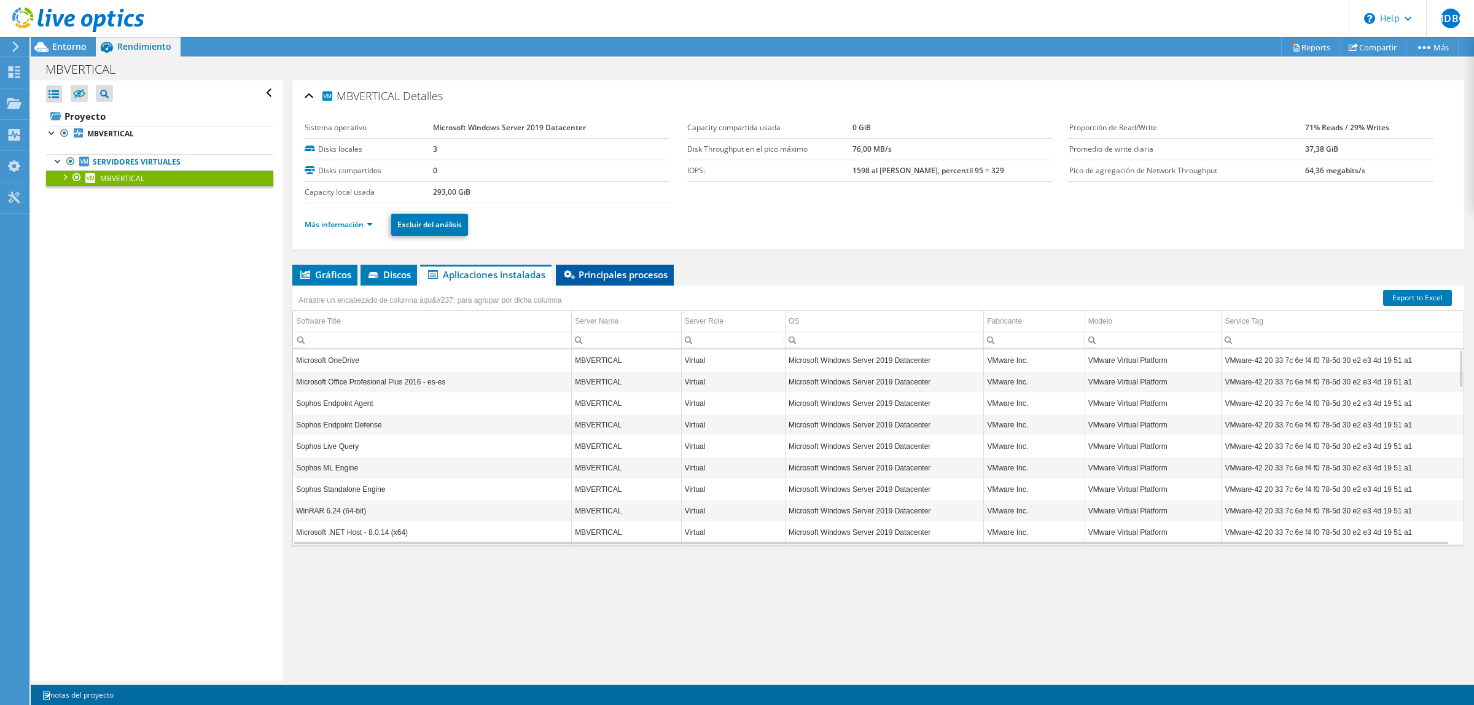
click at [643, 277] on span "Principales procesos" at bounding box center [615, 274] width 106 height 12
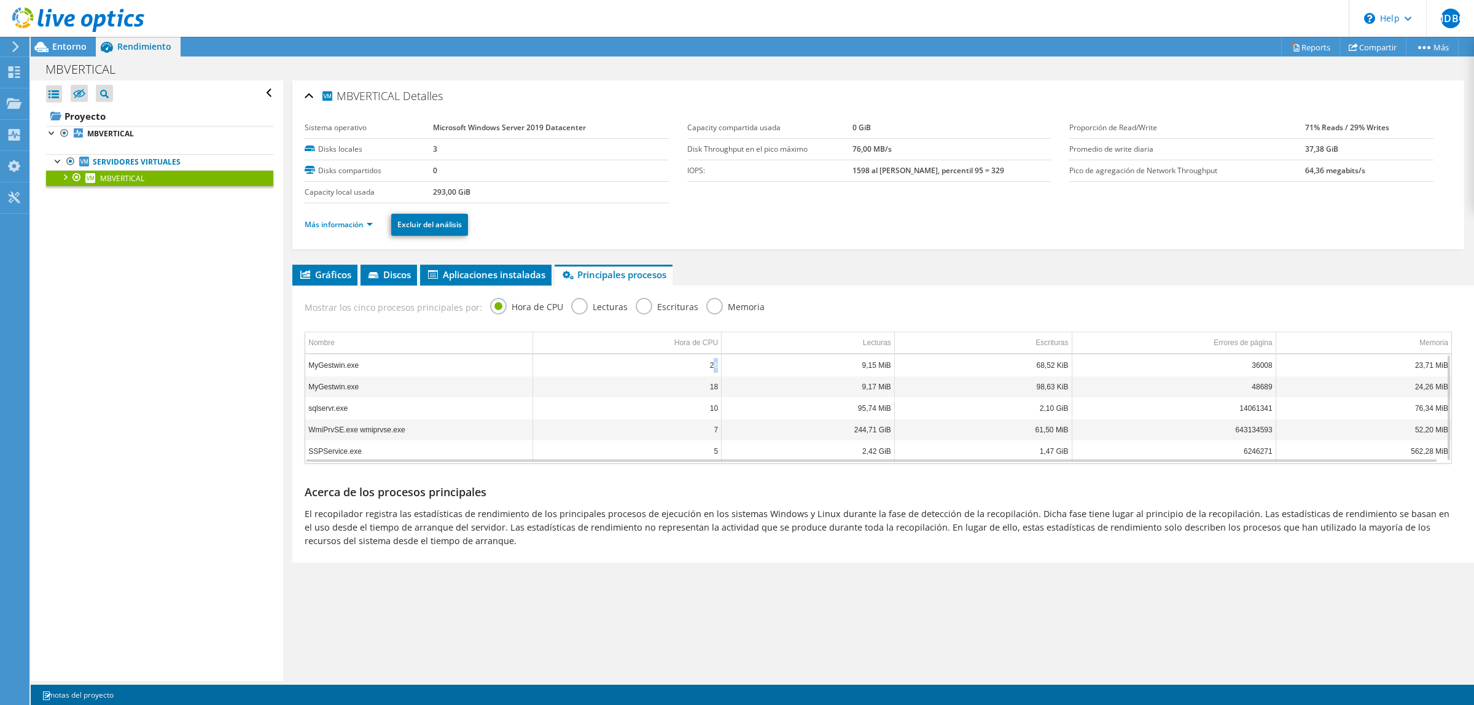
click at [709, 365] on td "26" at bounding box center [627, 364] width 189 height 21
click at [708, 365] on td "26" at bounding box center [627, 364] width 189 height 21
click at [728, 385] on td "9,17 MiB" at bounding box center [808, 386] width 173 height 21
click at [332, 367] on td "MyGestwin.exe" at bounding box center [419, 364] width 228 height 21
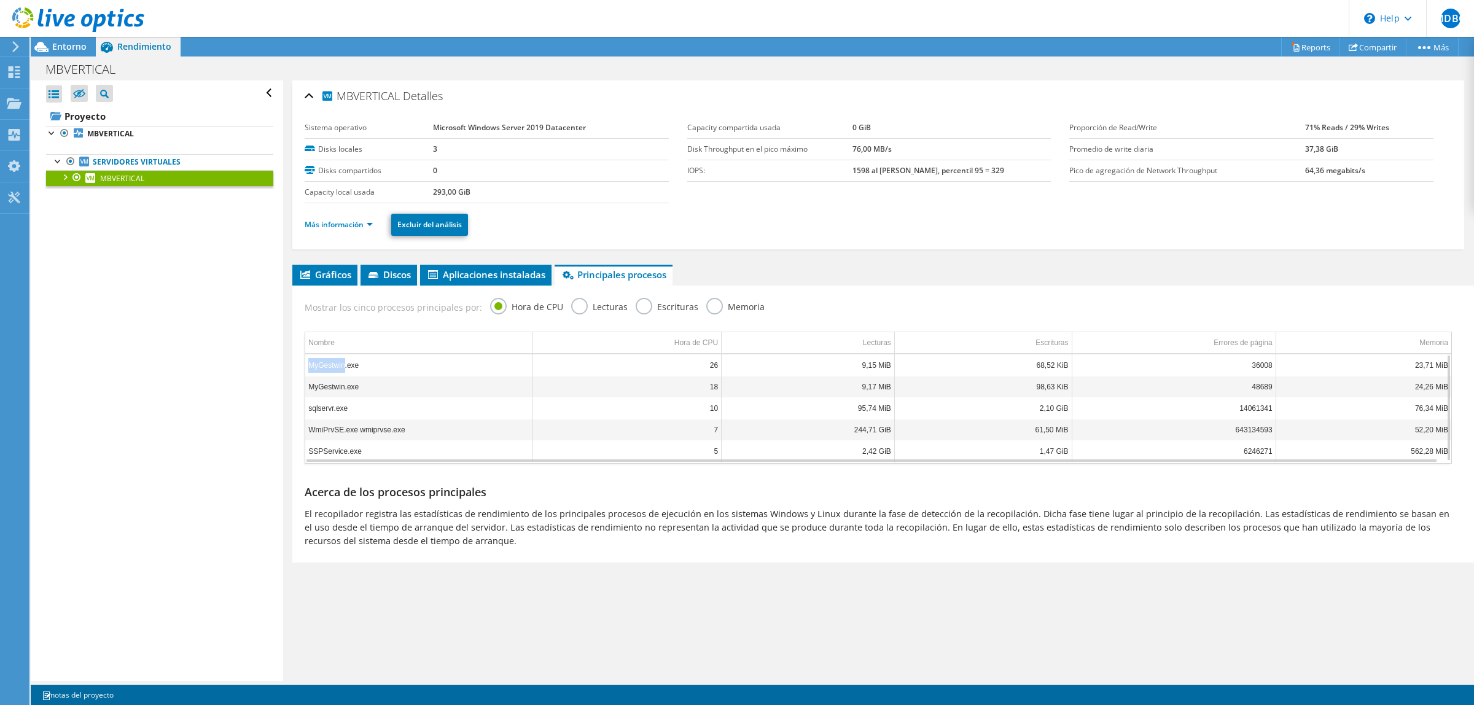
click at [332, 367] on td "MyGestwin.exe" at bounding box center [419, 364] width 228 height 21
drag, startPoint x: 1189, startPoint y: 464, endPoint x: 1343, endPoint y: 421, distance: 160.6
click at [1303, 463] on div "Nombre Hora de CPU Lecturas Escrituras Errores de página Memoria MyGestwin.exe …" at bounding box center [879, 398] width 1160 height 144
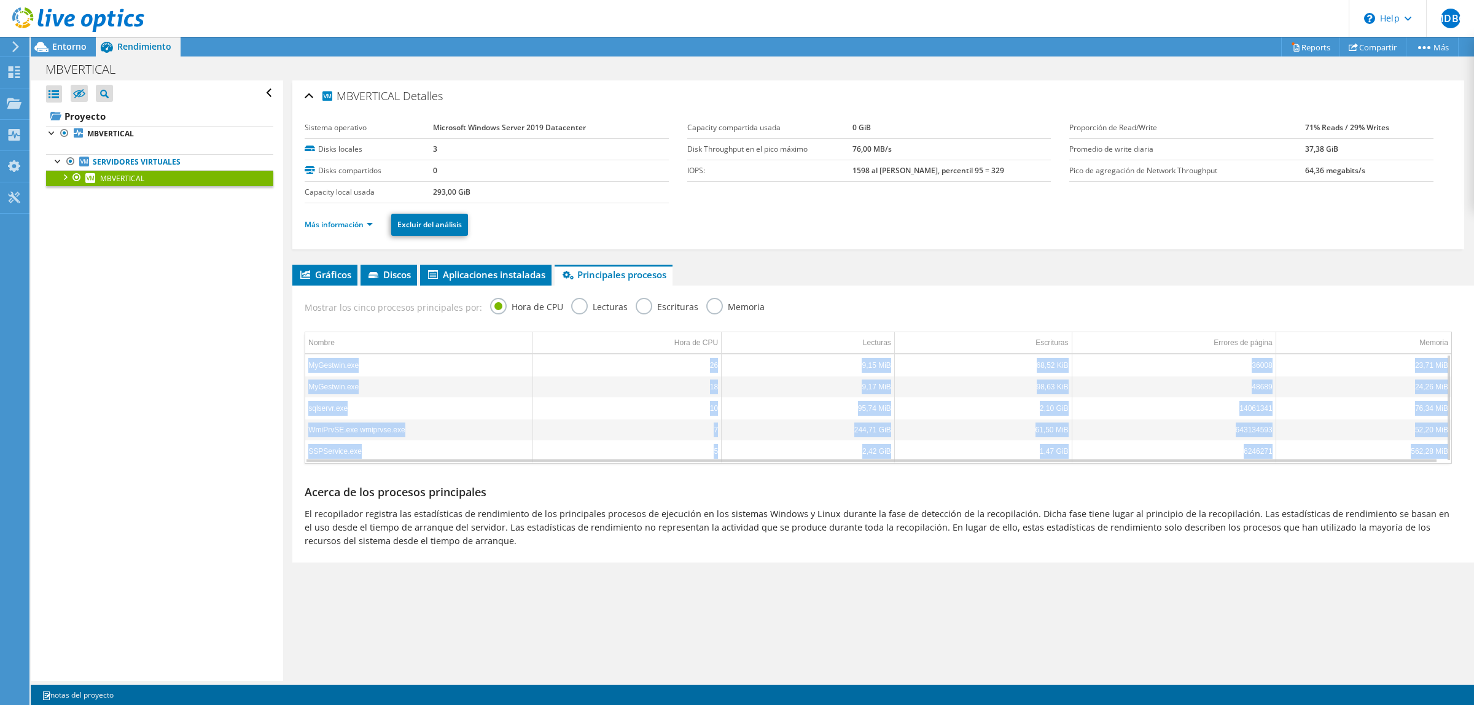
click at [1377, 398] on td "76,34 MiB" at bounding box center [1364, 407] width 176 height 21
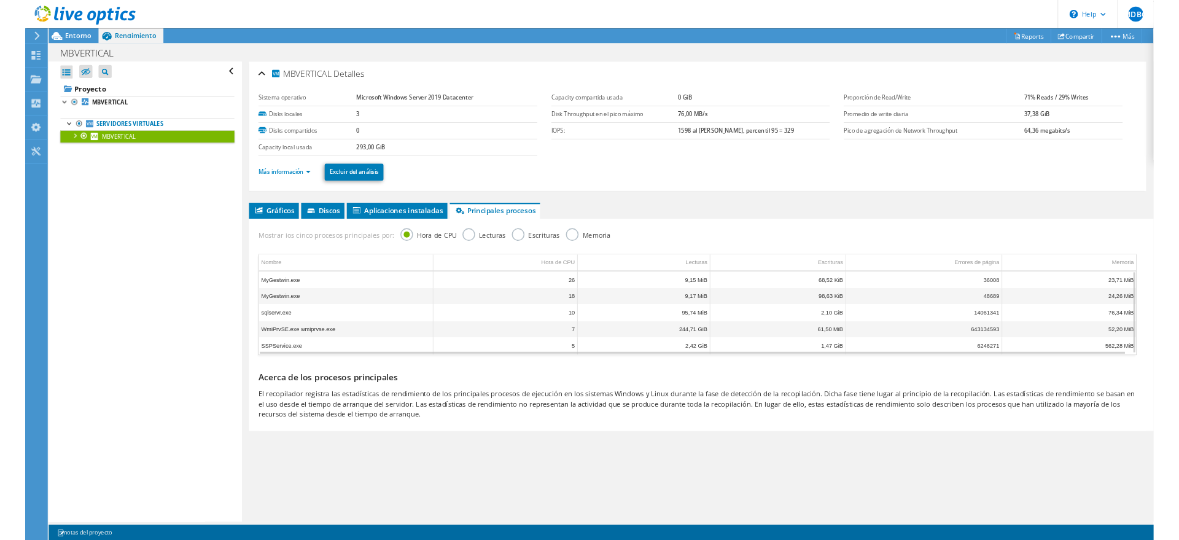
scroll to position [1, 0]
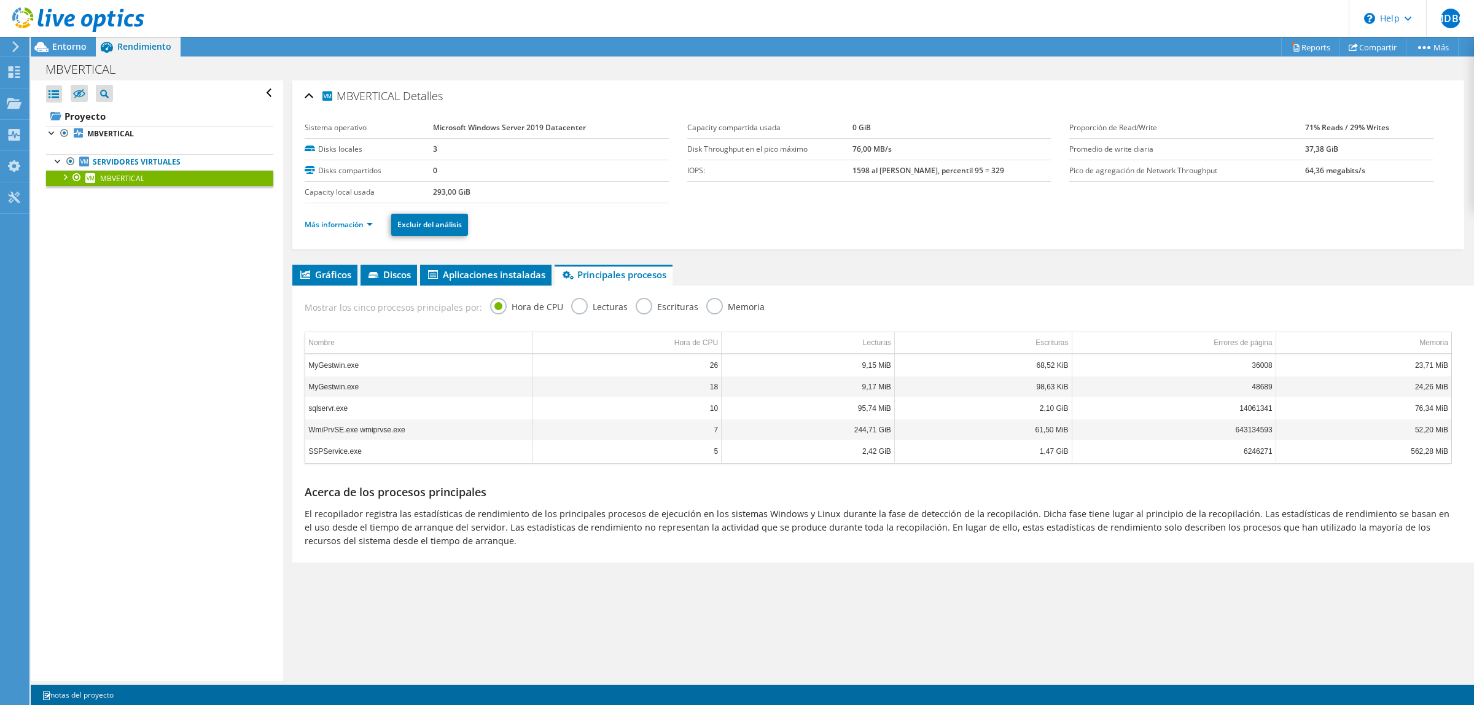
click at [580, 305] on label "Lecturas" at bounding box center [599, 305] width 57 height 15
click at [0, 0] on input "Lecturas" at bounding box center [0, 0] width 0 height 0
click at [645, 305] on label "Escrituras" at bounding box center [667, 305] width 63 height 15
click at [0, 0] on input "Escrituras" at bounding box center [0, 0] width 0 height 0
click at [706, 311] on label "Memoria" at bounding box center [735, 305] width 58 height 15
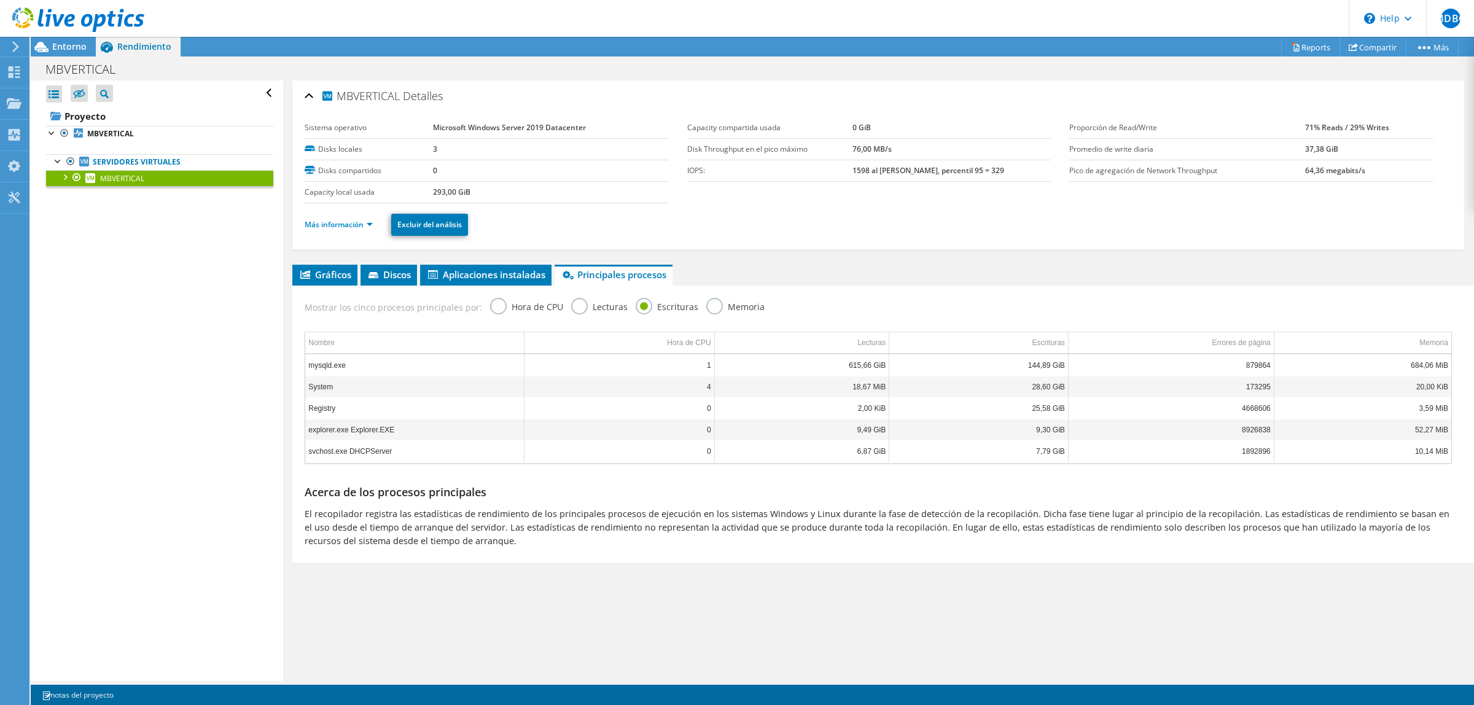
click at [0, 0] on input "Memoria" at bounding box center [0, 0] width 0 height 0
click at [501, 311] on label "Hora de CPU" at bounding box center [526, 305] width 73 height 15
click at [0, 0] on input "Hora de CPU" at bounding box center [0, 0] width 0 height 0
click at [714, 309] on label "Memoria" at bounding box center [735, 305] width 58 height 15
click at [0, 0] on input "Memoria" at bounding box center [0, 0] width 0 height 0
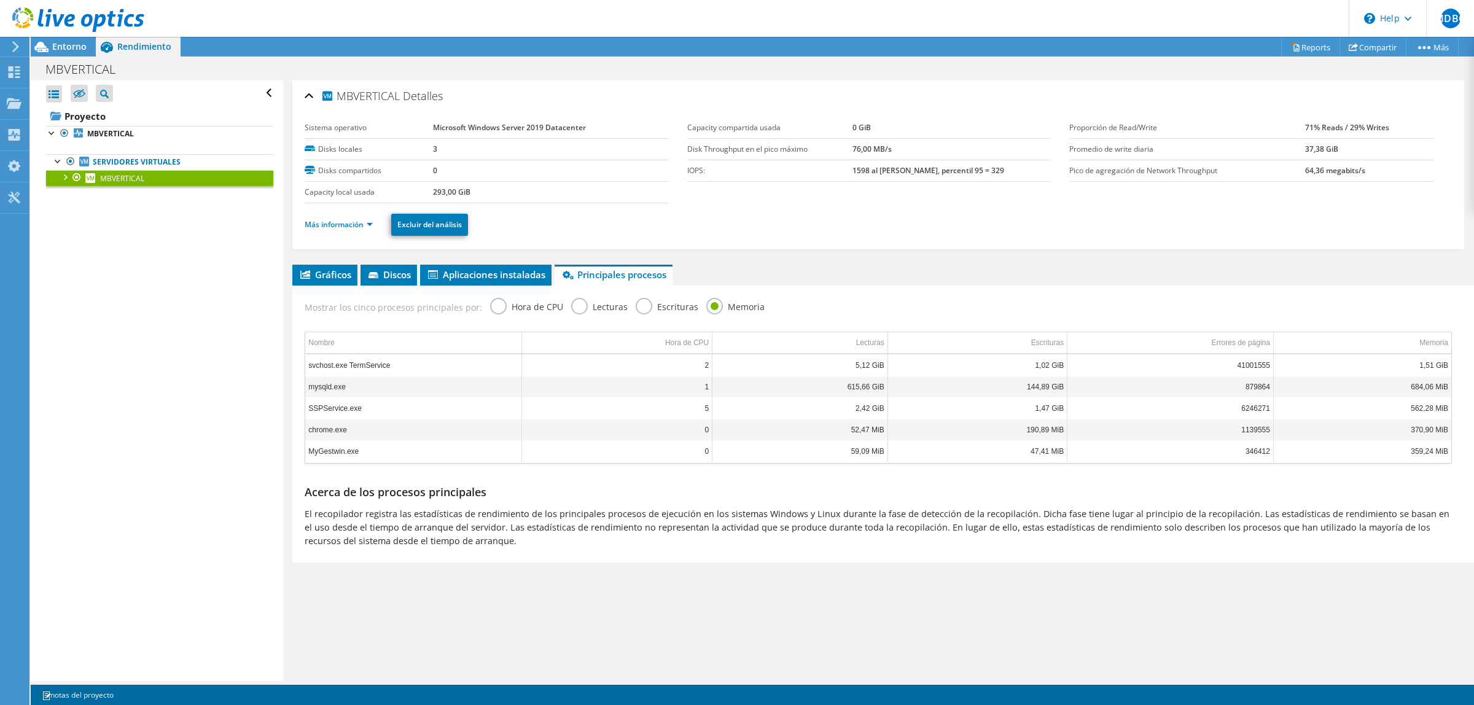
click at [494, 309] on label "Hora de CPU" at bounding box center [526, 305] width 73 height 15
click at [0, 0] on input "Hora de CPU" at bounding box center [0, 0] width 0 height 0
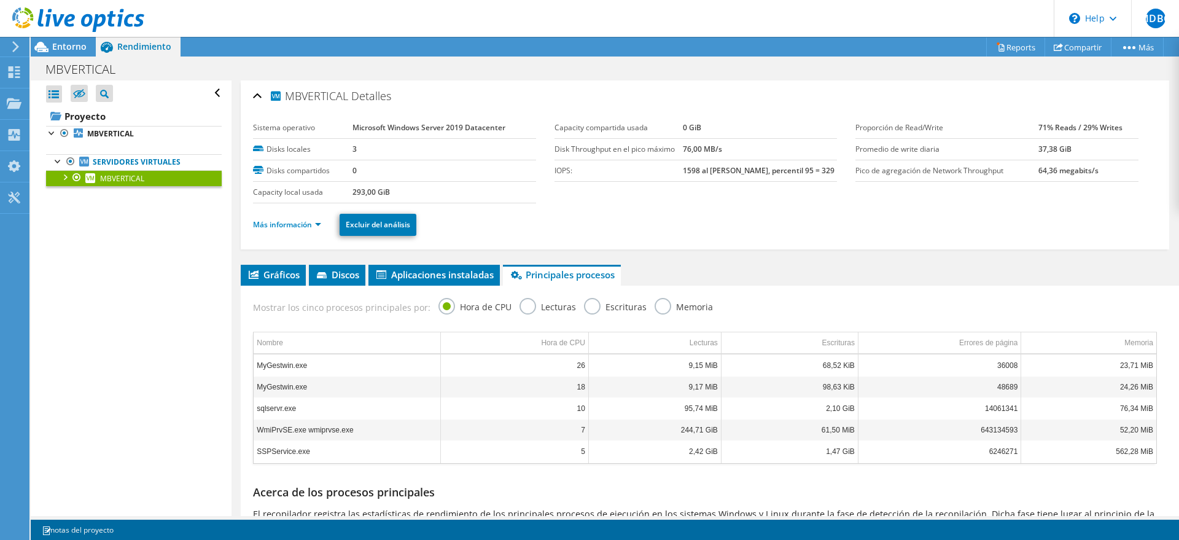
scroll to position [0, 0]
click at [275, 354] on td "MyGestwin.exe" at bounding box center [347, 364] width 187 height 21
